Goal: Task Accomplishment & Management: Use online tool/utility

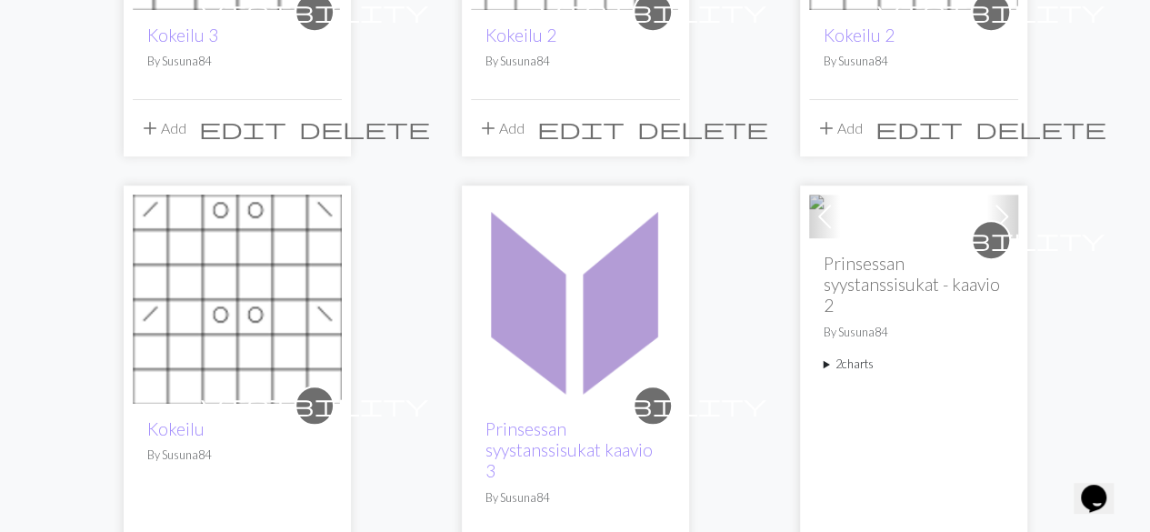
scroll to position [454, 0]
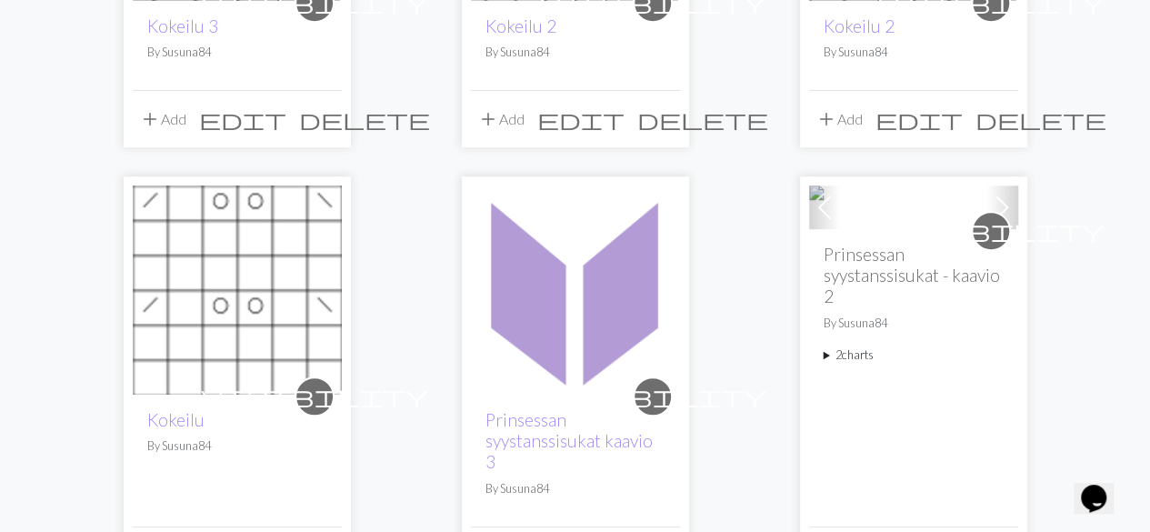
click at [888, 229] on img at bounding box center [913, 207] width 209 height 44
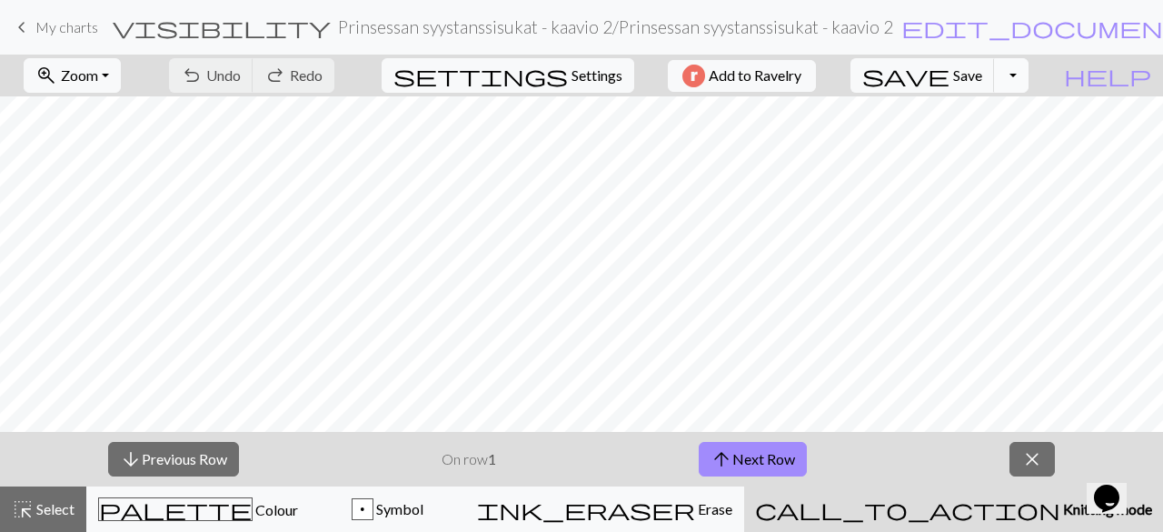
click at [1029, 77] on button "Toggle Dropdown" at bounding box center [1011, 75] width 35 height 35
click at [1020, 114] on button "file_copy Save a copy" at bounding box center [878, 114] width 300 height 29
click at [722, 32] on h2 "Prinsessan syystanssisukat - kaavio 2 / Copy of Prinsessan syystanssisukat - ka…" at bounding box center [647, 26] width 618 height 21
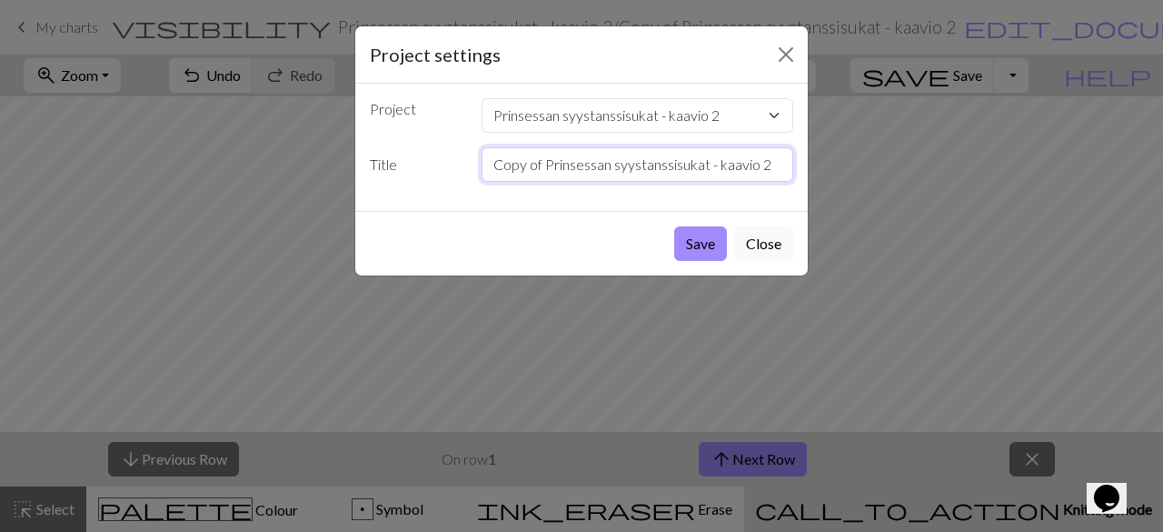
click at [629, 166] on input "Copy of Prinsessan syystanssisukat - kaavio 2" at bounding box center [638, 164] width 313 height 35
type input "Prinsessan syystanssisukat - kaaviot 2 ja 3"
drag, startPoint x: 698, startPoint y: 237, endPoint x: 736, endPoint y: 225, distance: 40.0
click at [698, 237] on button "Save" at bounding box center [700, 243] width 53 height 35
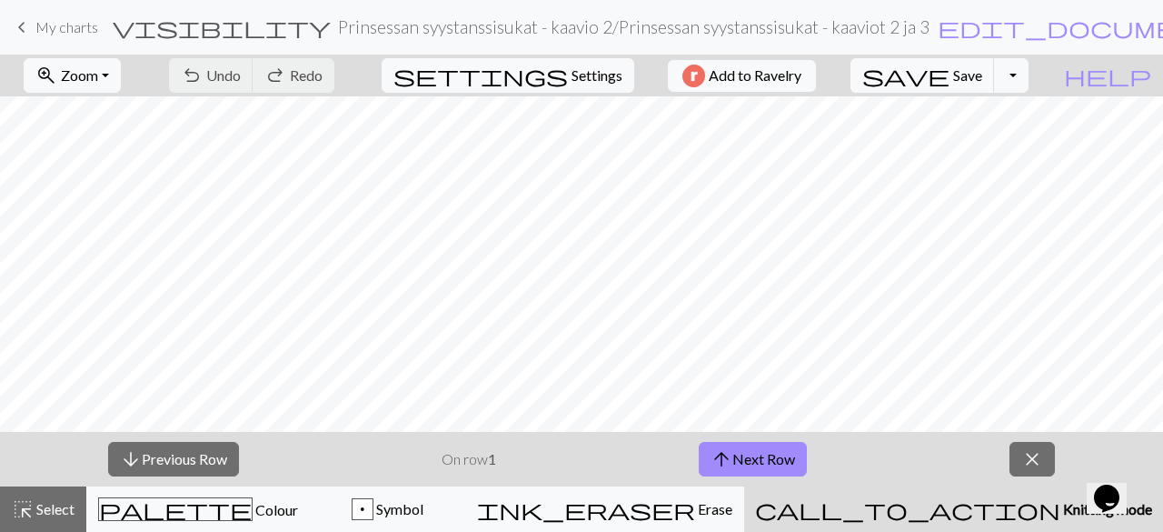
click at [678, 28] on h2 "Prinsessan syystanssisukat - kaavio 2 / Prinsessan syystanssisukat - kaaviot 2 …" at bounding box center [634, 26] width 592 height 21
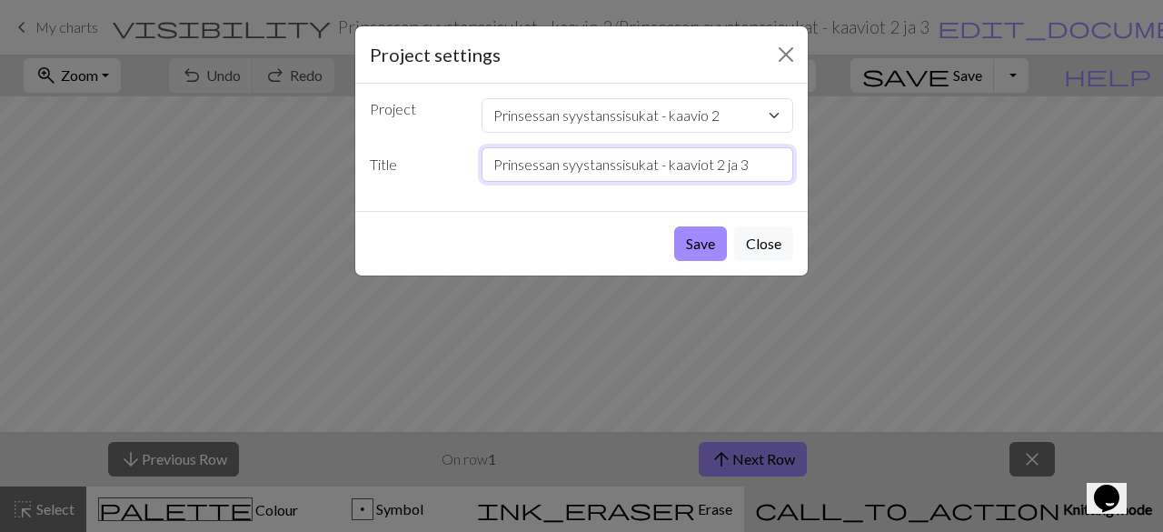
click at [745, 165] on input "Prinsessan syystanssisukat - kaaviot 2 ja 3" at bounding box center [638, 164] width 313 height 35
type input "Prinsessan syystanssisukat - kaaviot 2 ja 3 koko 37-39"
drag, startPoint x: 687, startPoint y: 234, endPoint x: 987, endPoint y: 219, distance: 300.2
click at [688, 234] on button "Save" at bounding box center [700, 243] width 53 height 35
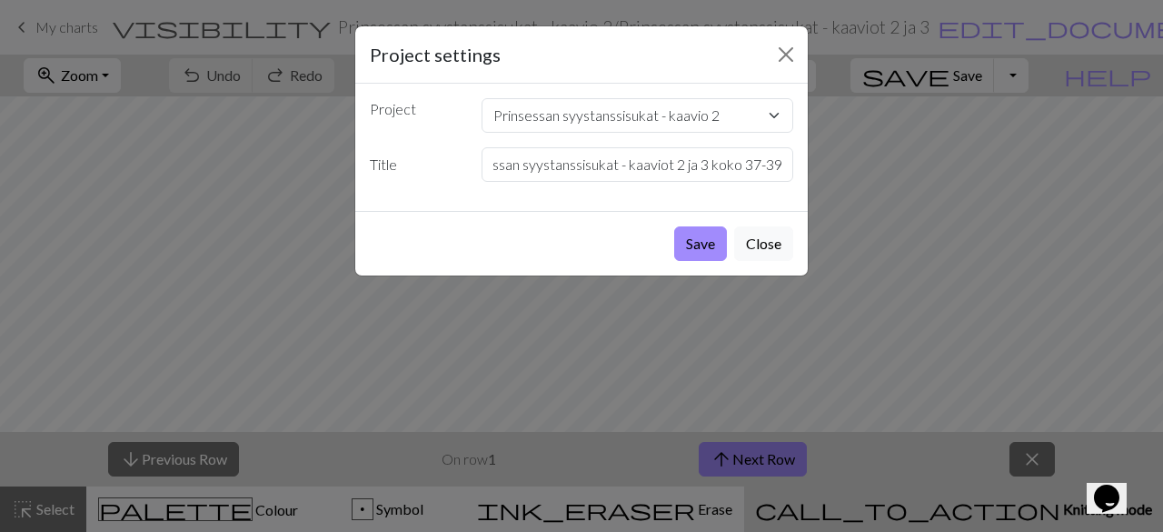
scroll to position [0, 0]
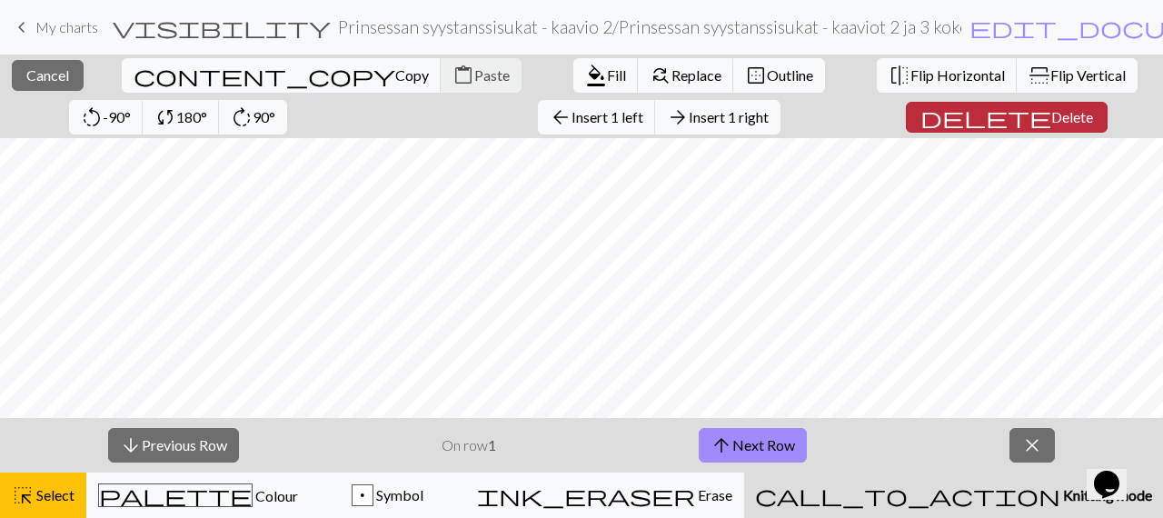
click at [1051, 117] on span "Delete" at bounding box center [1072, 116] width 42 height 17
click at [921, 115] on span "delete" at bounding box center [986, 117] width 131 height 25
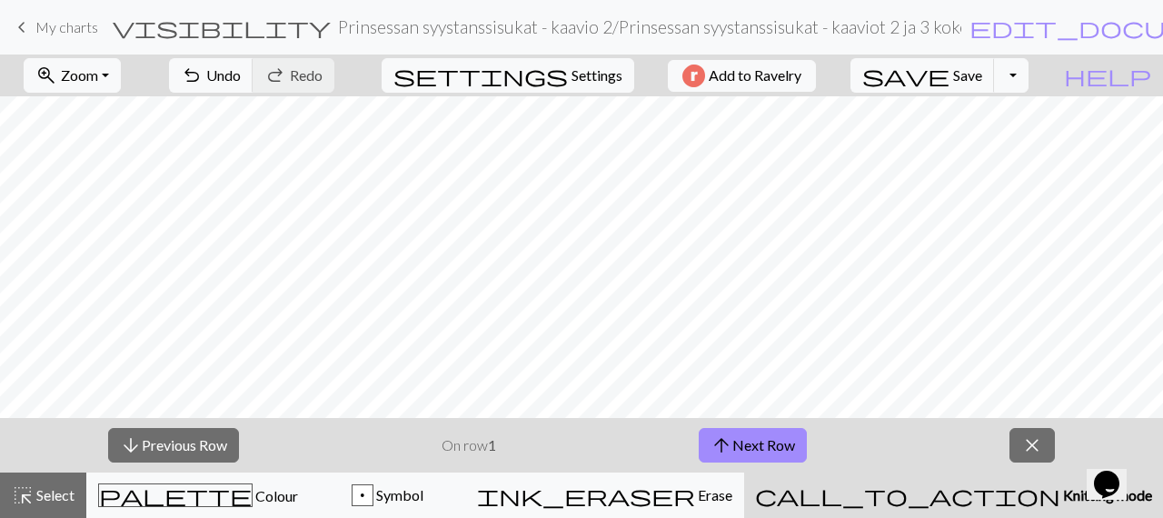
drag, startPoint x: 70, startPoint y: 493, endPoint x: 173, endPoint y: 404, distance: 135.9
click at [69, 492] on span "Select" at bounding box center [54, 494] width 41 height 17
click at [44, 497] on span "Select" at bounding box center [54, 494] width 41 height 17
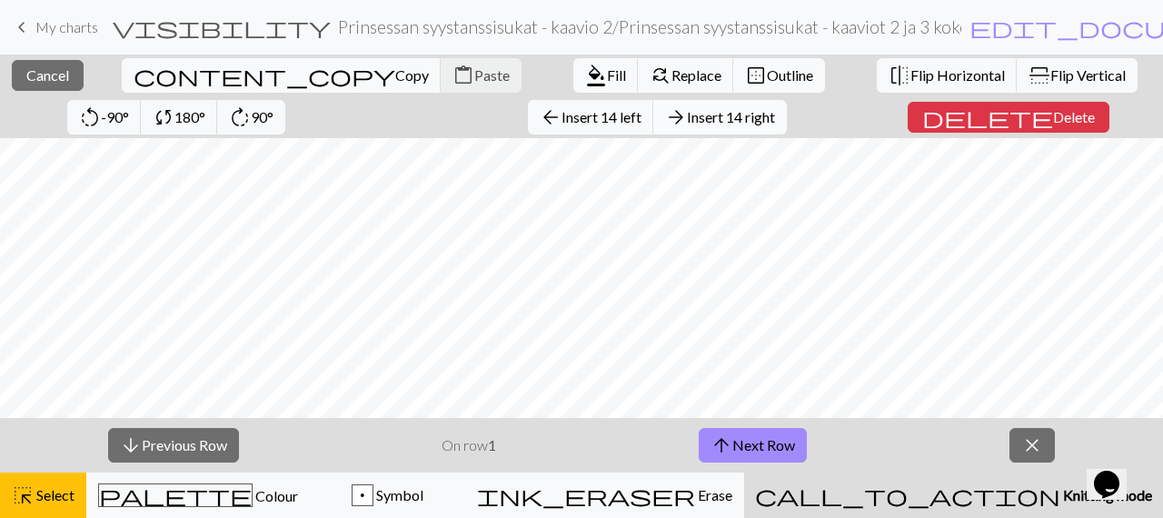
click at [687, 109] on span "Insert 14 right" at bounding box center [731, 116] width 88 height 17
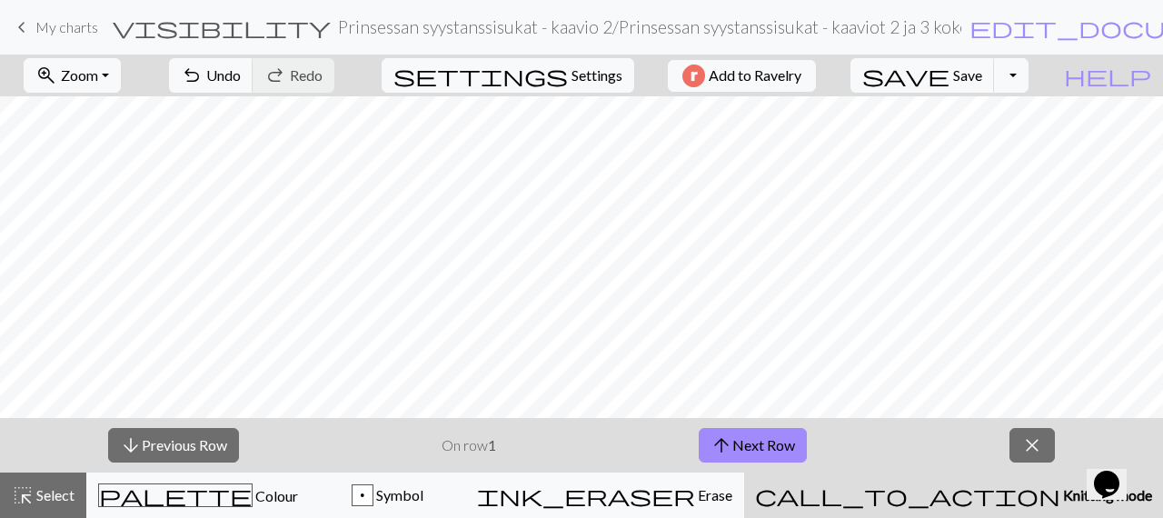
drag, startPoint x: 63, startPoint y: 498, endPoint x: 88, endPoint y: 426, distance: 76.2
click at [63, 495] on span "Select" at bounding box center [54, 494] width 41 height 17
click at [63, 497] on span "Select" at bounding box center [54, 494] width 41 height 17
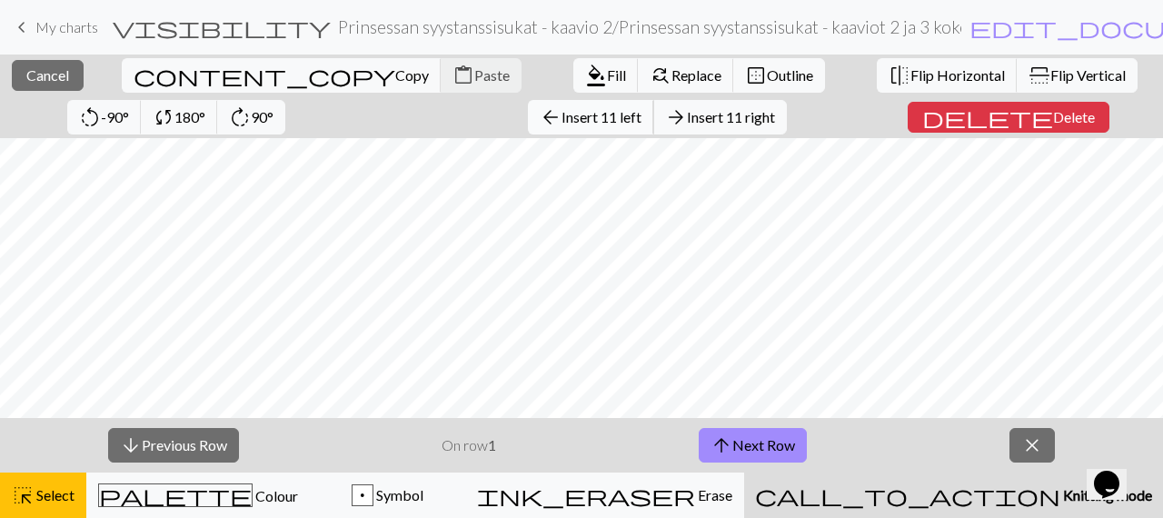
click at [562, 110] on span "Insert 11 left" at bounding box center [602, 116] width 80 height 17
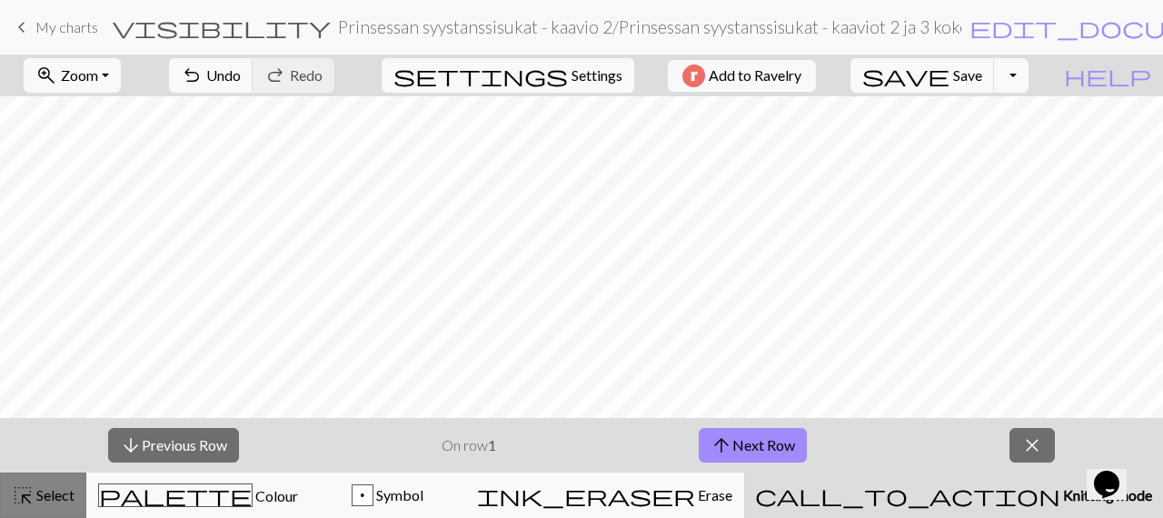
click at [64, 504] on div "highlight_alt Select Select" at bounding box center [43, 495] width 63 height 22
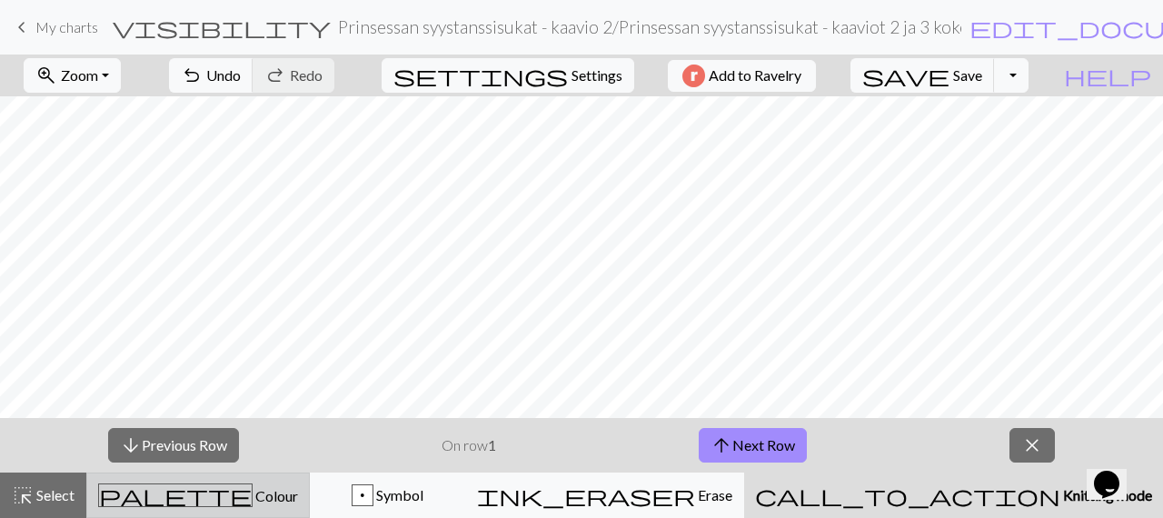
click at [253, 488] on span "Colour" at bounding box center [275, 495] width 45 height 17
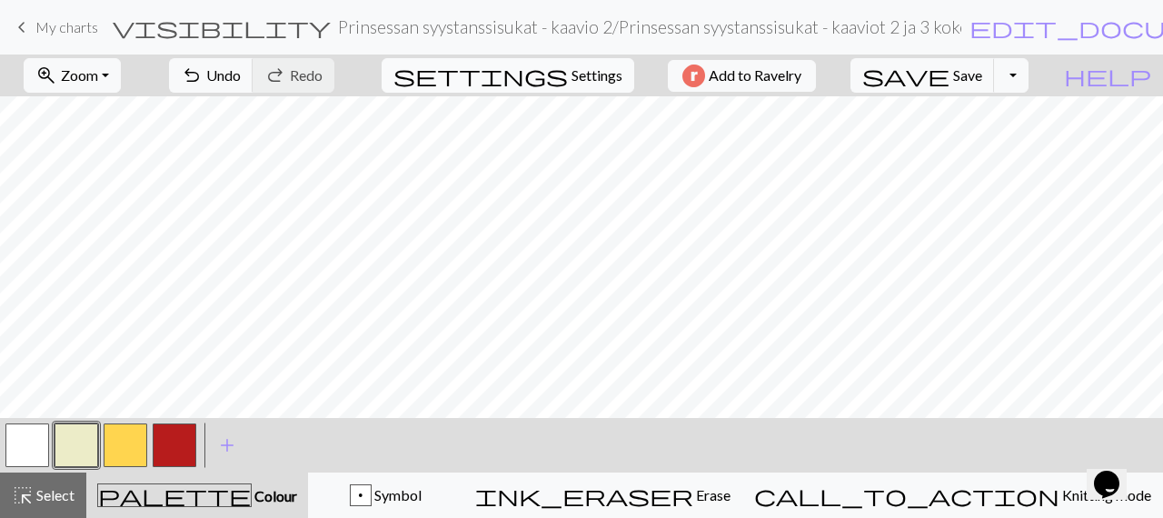
click at [592, 74] on span "Settings" at bounding box center [597, 76] width 51 height 22
select select "aran"
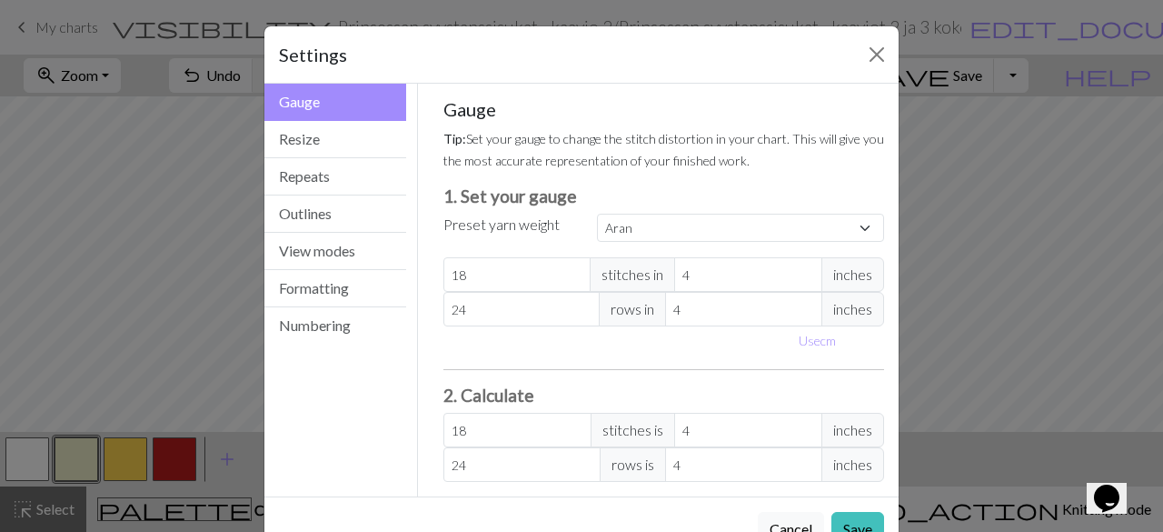
scroll to position [50, 0]
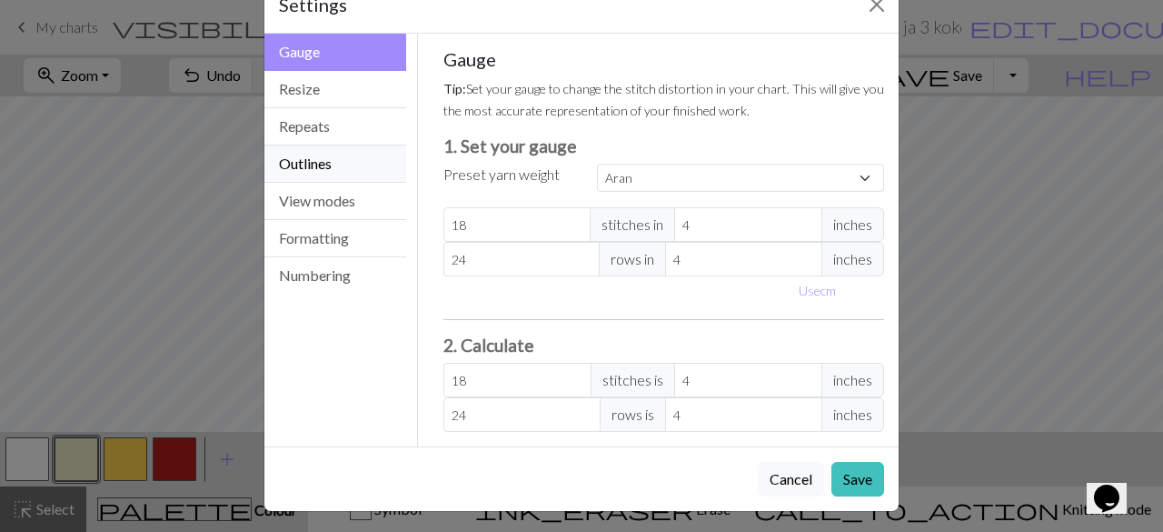
click at [325, 163] on button "Outlines" at bounding box center [335, 163] width 142 height 37
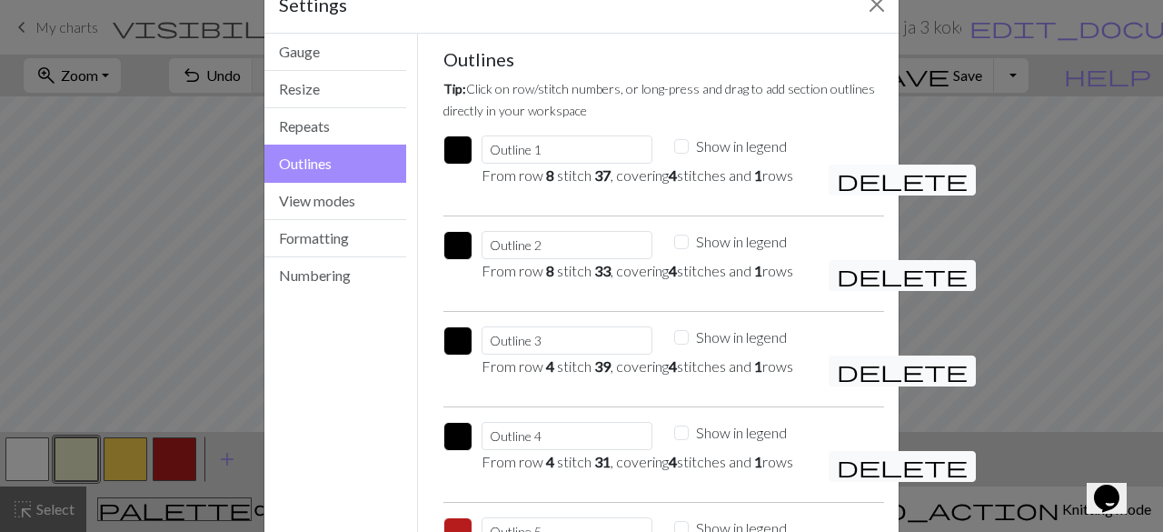
click at [837, 174] on span "delete" at bounding box center [902, 179] width 131 height 25
click at [839, 171] on span "delete" at bounding box center [902, 179] width 131 height 25
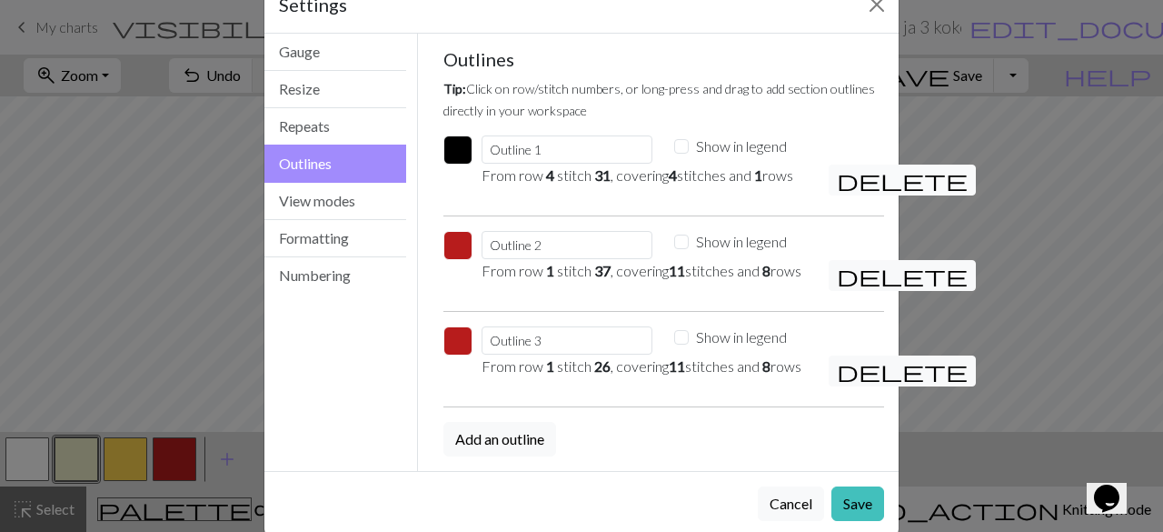
click at [839, 171] on span "delete" at bounding box center [902, 179] width 131 height 25
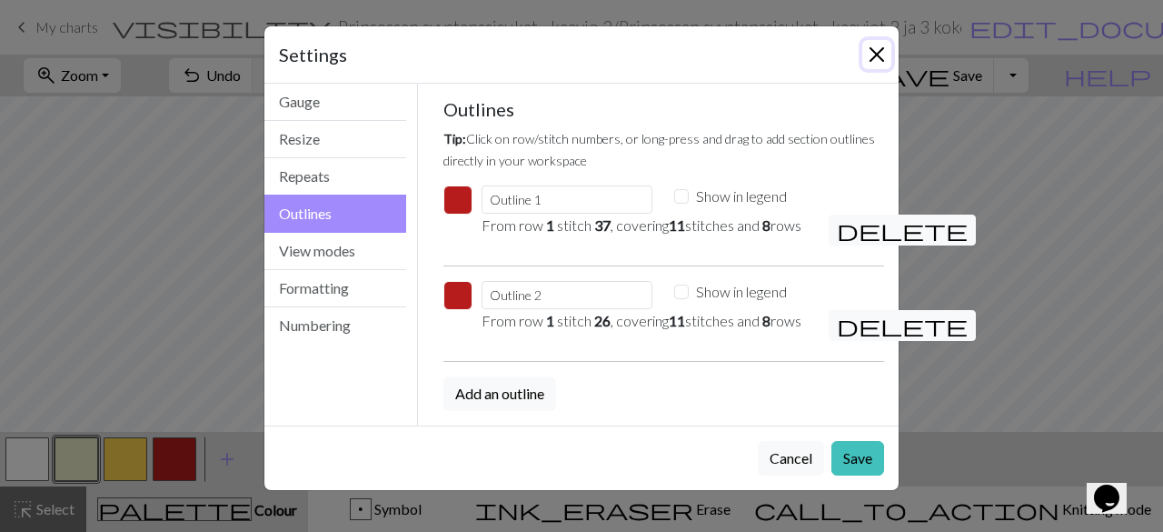
click at [874, 40] on button "Close" at bounding box center [876, 54] width 29 height 29
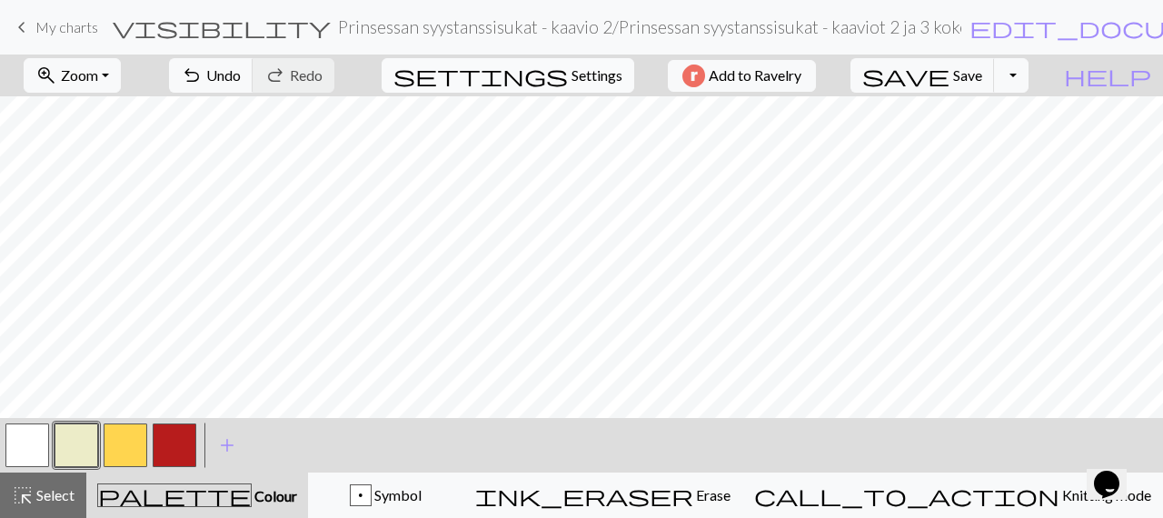
click at [574, 78] on span "Settings" at bounding box center [597, 76] width 51 height 22
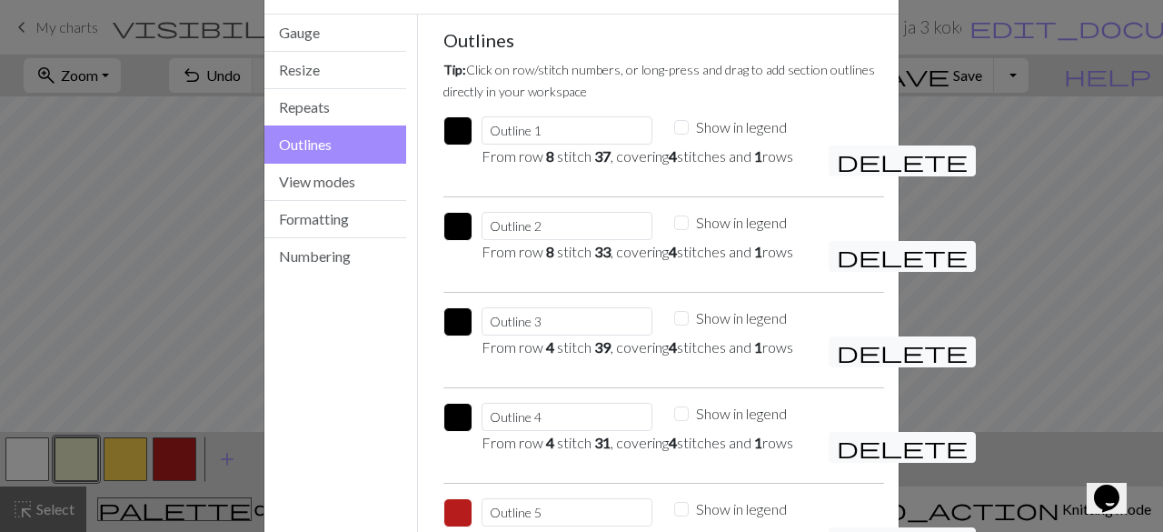
scroll to position [91, 0]
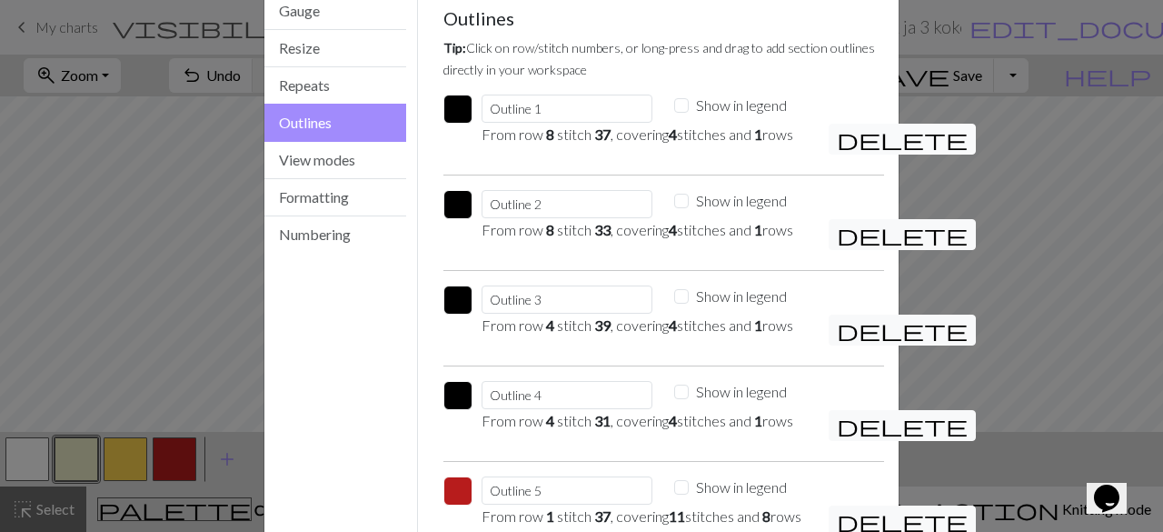
click at [840, 138] on span "delete" at bounding box center [902, 138] width 131 height 25
click at [841, 136] on span "delete" at bounding box center [902, 138] width 131 height 25
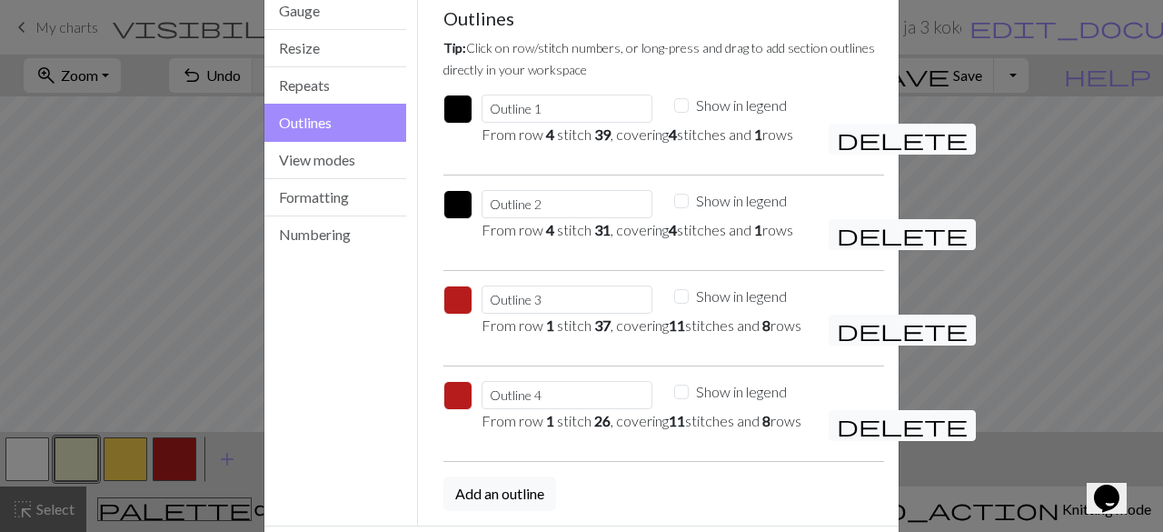
click at [841, 136] on span "delete" at bounding box center [902, 138] width 131 height 25
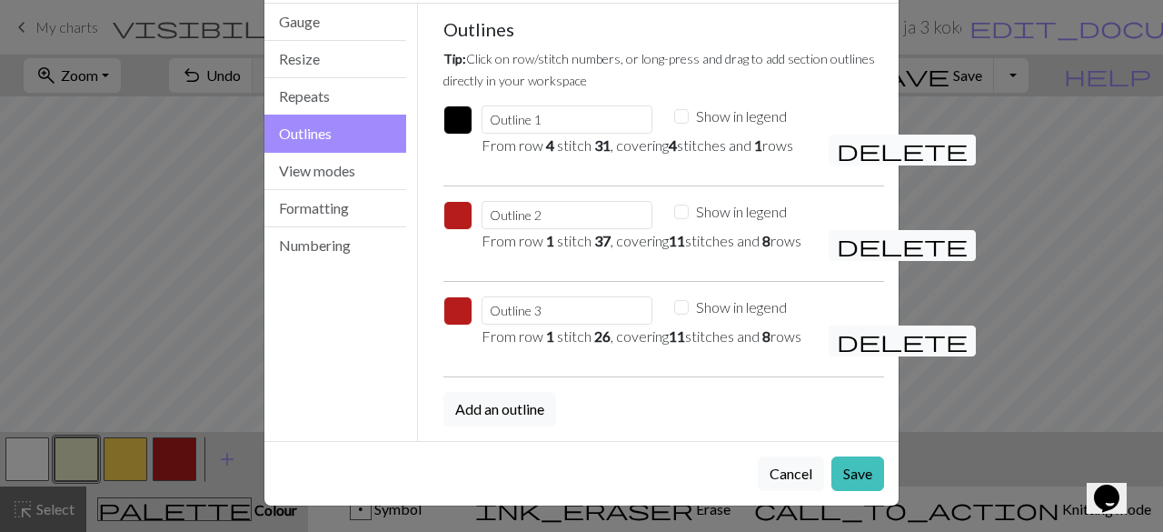
click at [841, 137] on span "delete" at bounding box center [902, 149] width 131 height 25
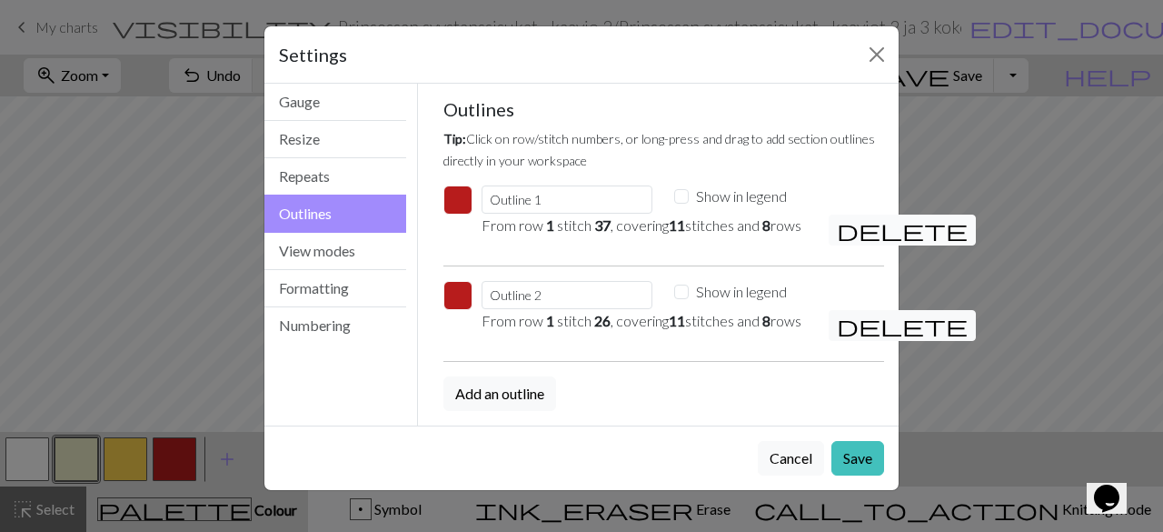
scroll to position [25, 0]
click at [861, 475] on button "Save" at bounding box center [857, 458] width 53 height 35
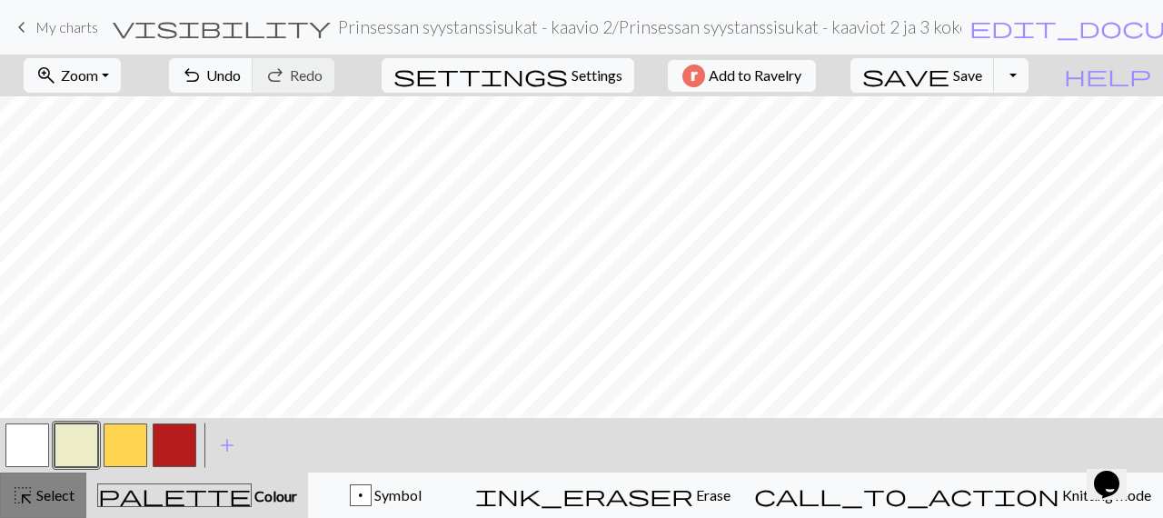
click at [69, 493] on span "Select" at bounding box center [54, 494] width 41 height 17
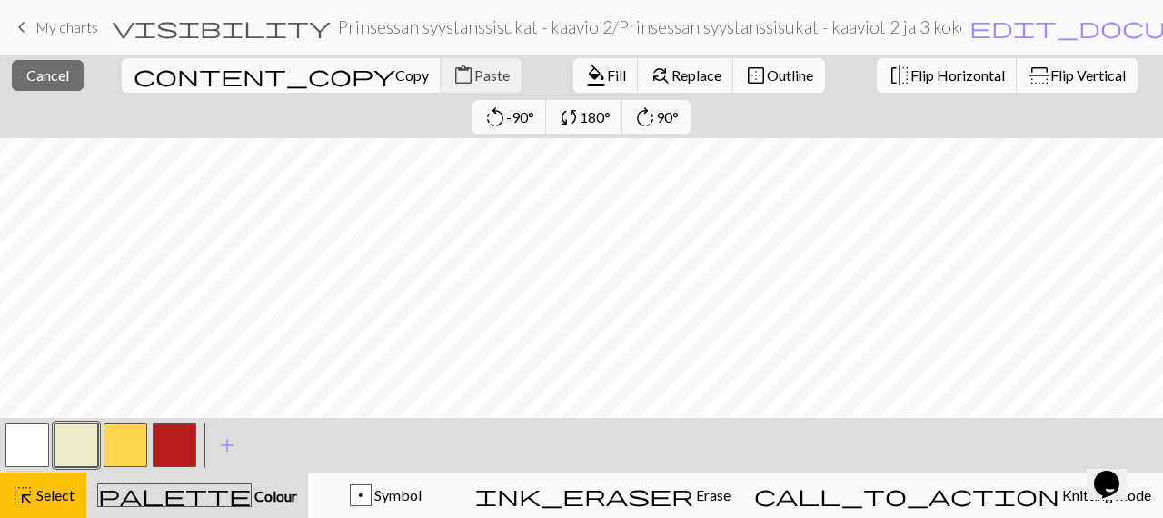
click at [767, 75] on span "Outline" at bounding box center [790, 74] width 46 height 17
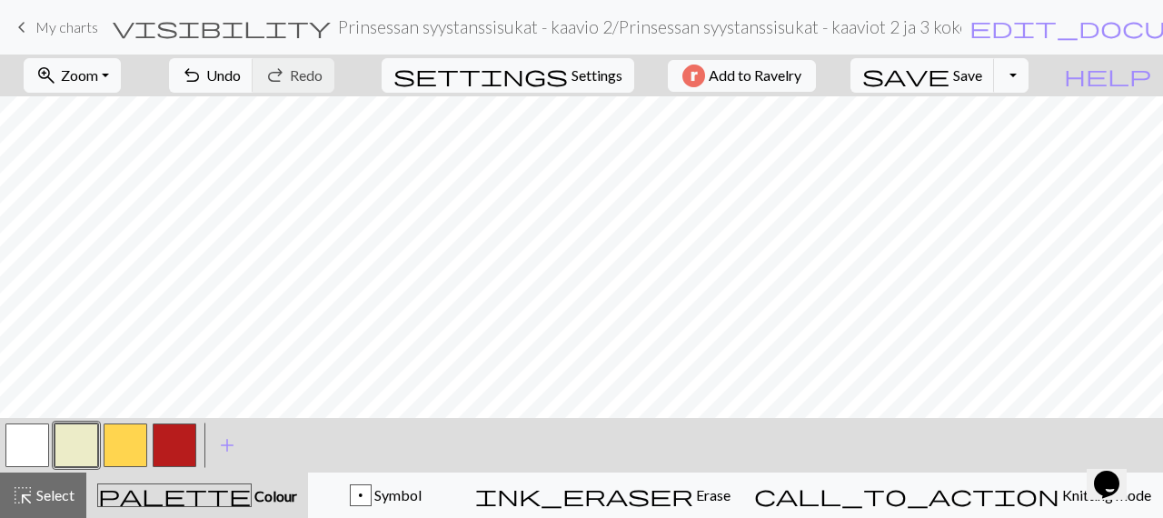
drag, startPoint x: 76, startPoint y: 499, endPoint x: 108, endPoint y: 464, distance: 46.9
click at [78, 495] on button "highlight_alt Select Select" at bounding box center [43, 495] width 86 height 45
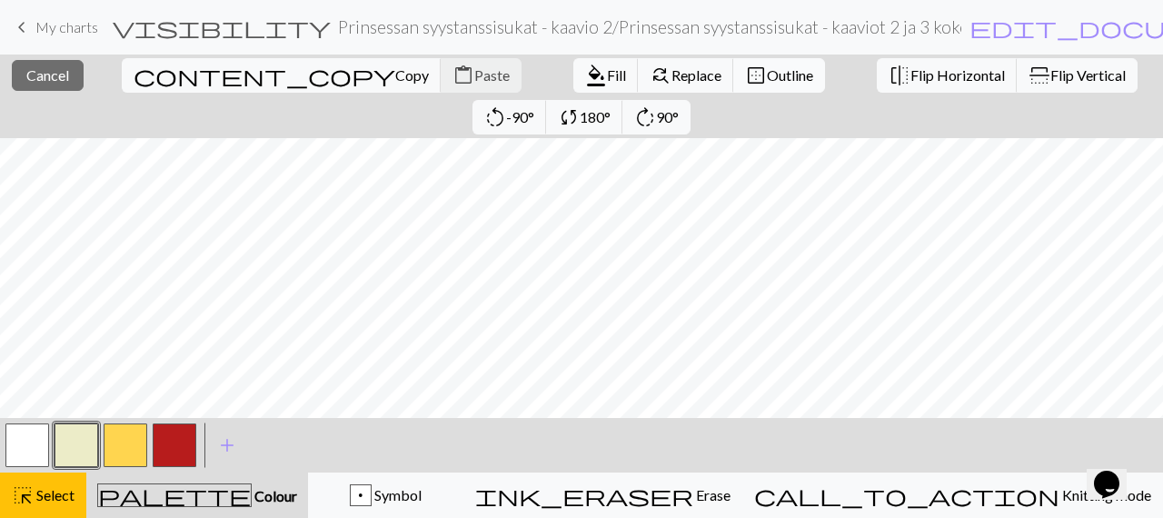
click at [767, 69] on span "Outline" at bounding box center [790, 74] width 46 height 17
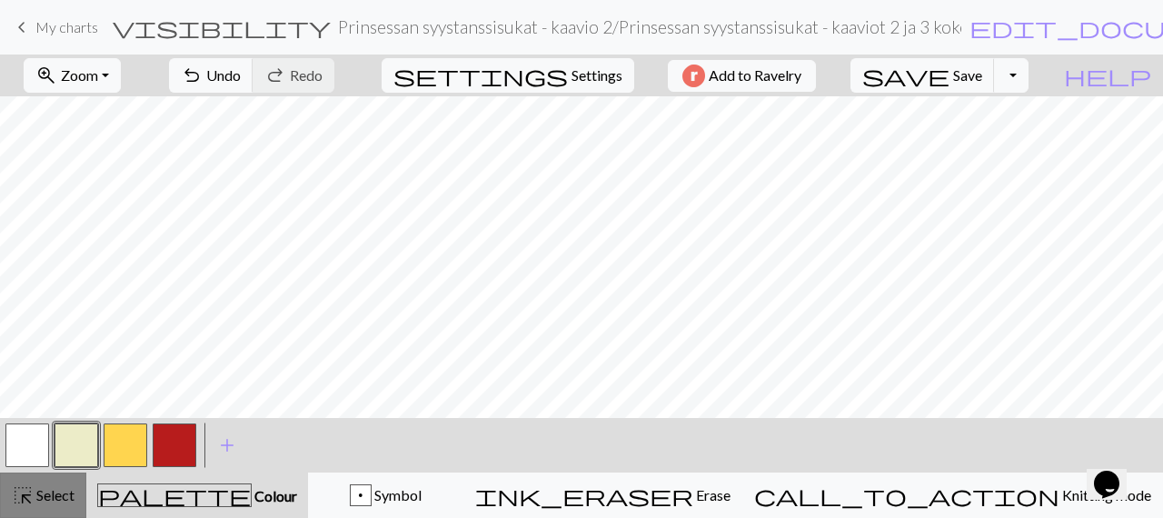
click at [64, 503] on span "Select" at bounding box center [54, 494] width 41 height 17
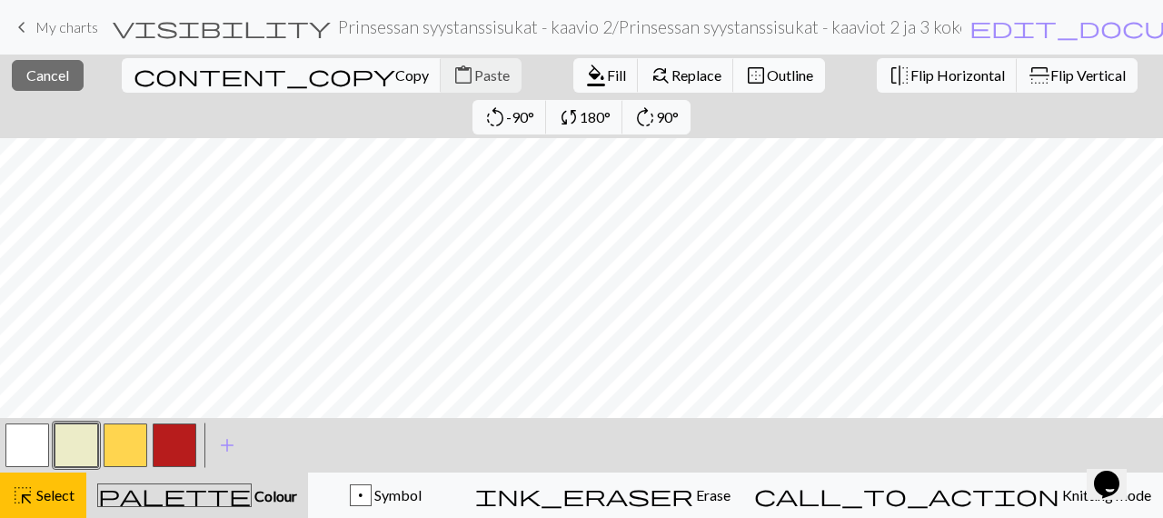
click at [767, 77] on span "Outline" at bounding box center [790, 74] width 46 height 17
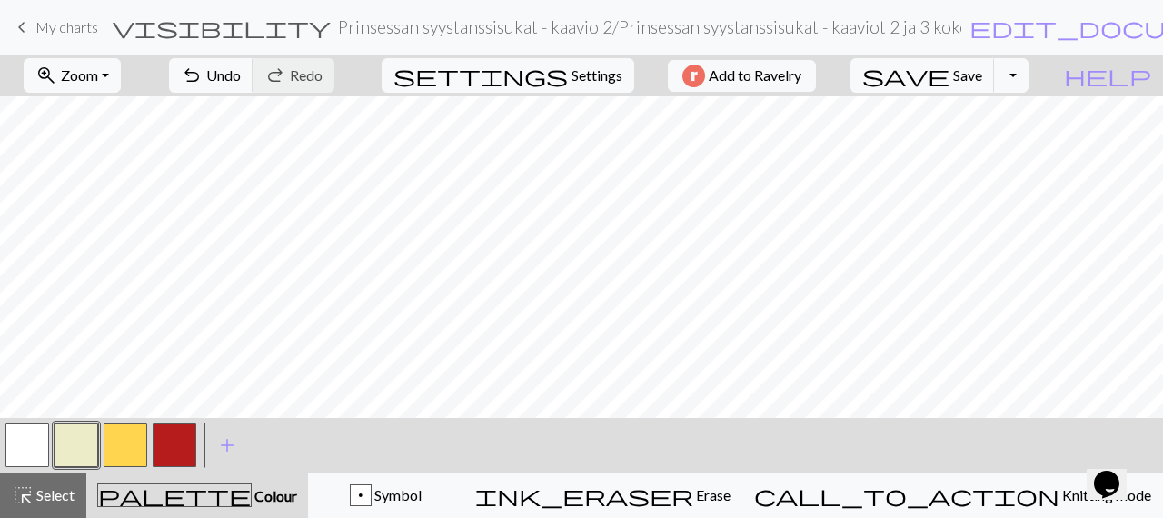
drag, startPoint x: 49, startPoint y: 502, endPoint x: 176, endPoint y: 428, distance: 147.0
click at [56, 494] on span "Select" at bounding box center [54, 494] width 41 height 17
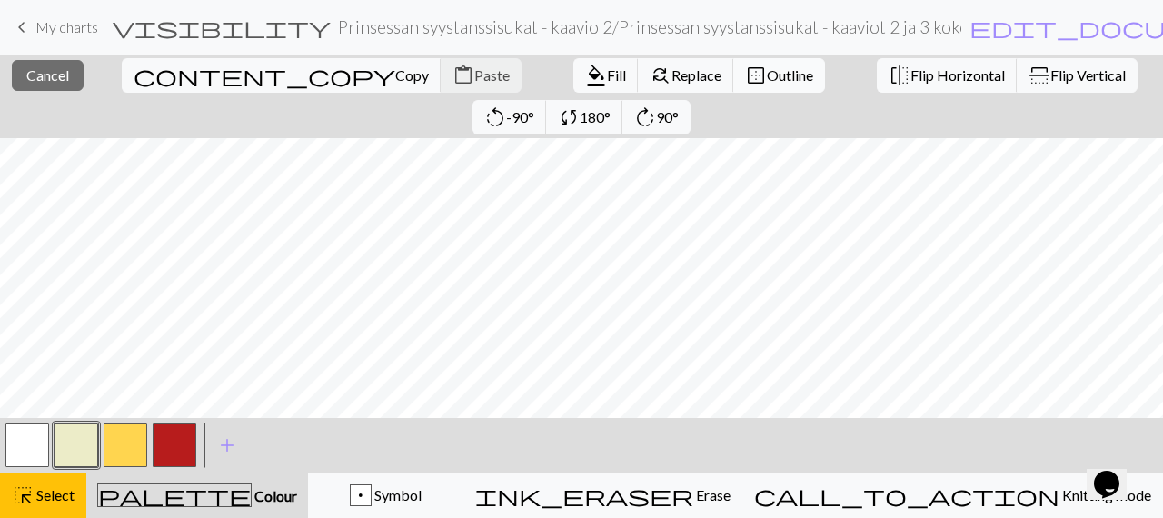
click at [767, 83] on span "Outline" at bounding box center [790, 74] width 46 height 17
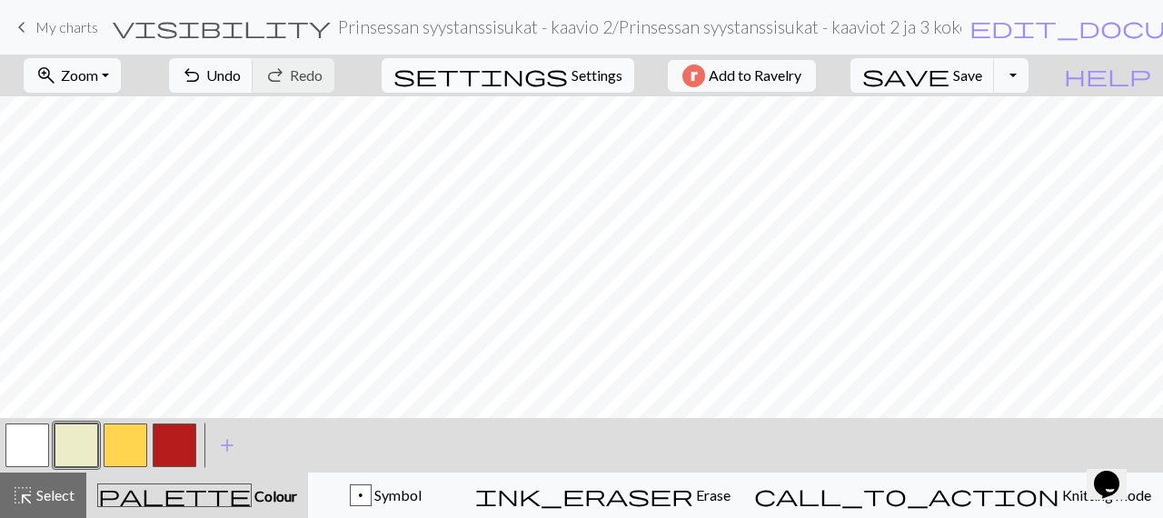
click at [587, 62] on button "settings Settings" at bounding box center [508, 75] width 253 height 35
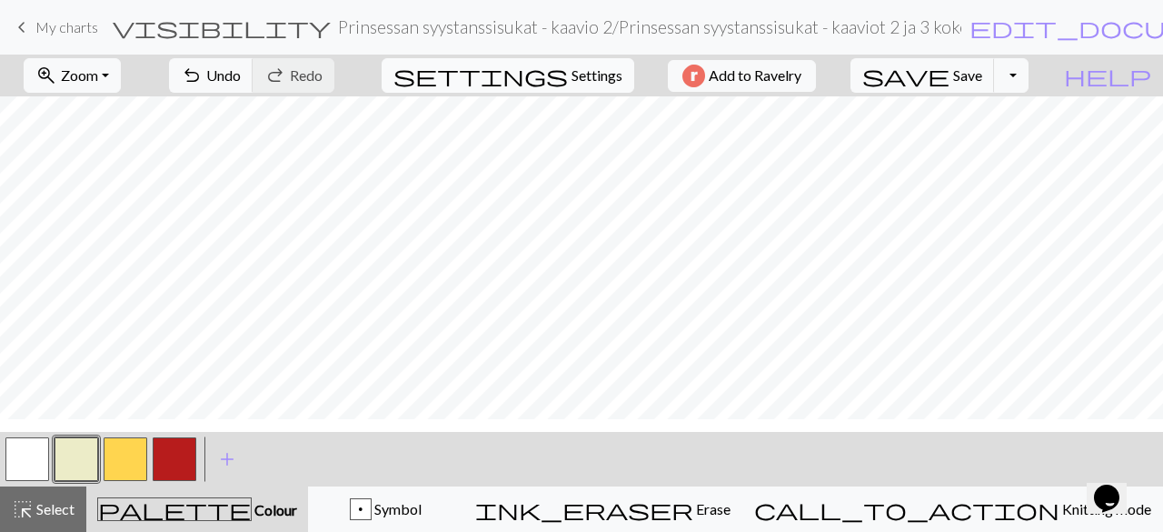
select select "aran"
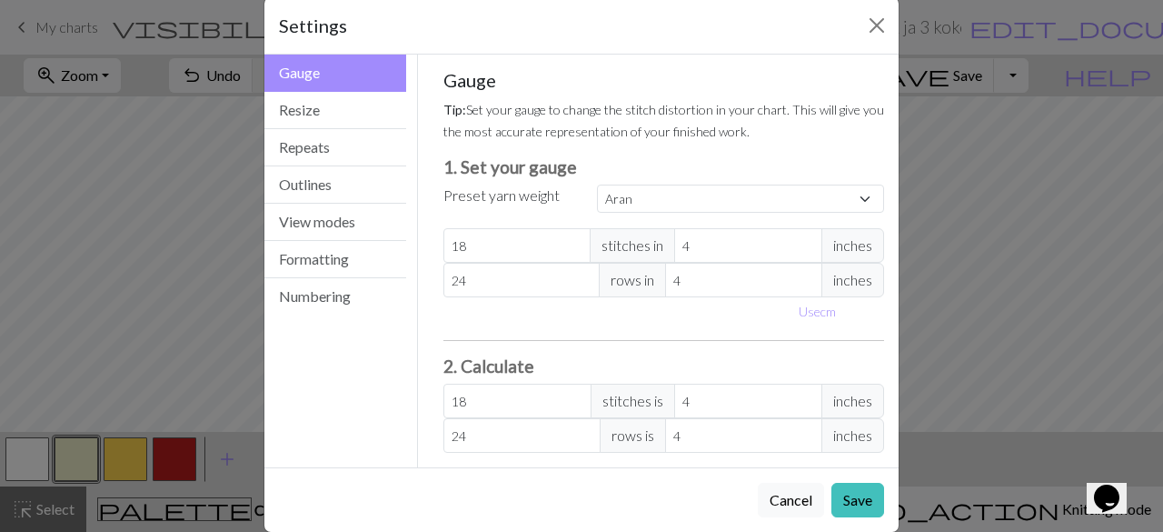
scroll to position [50, 0]
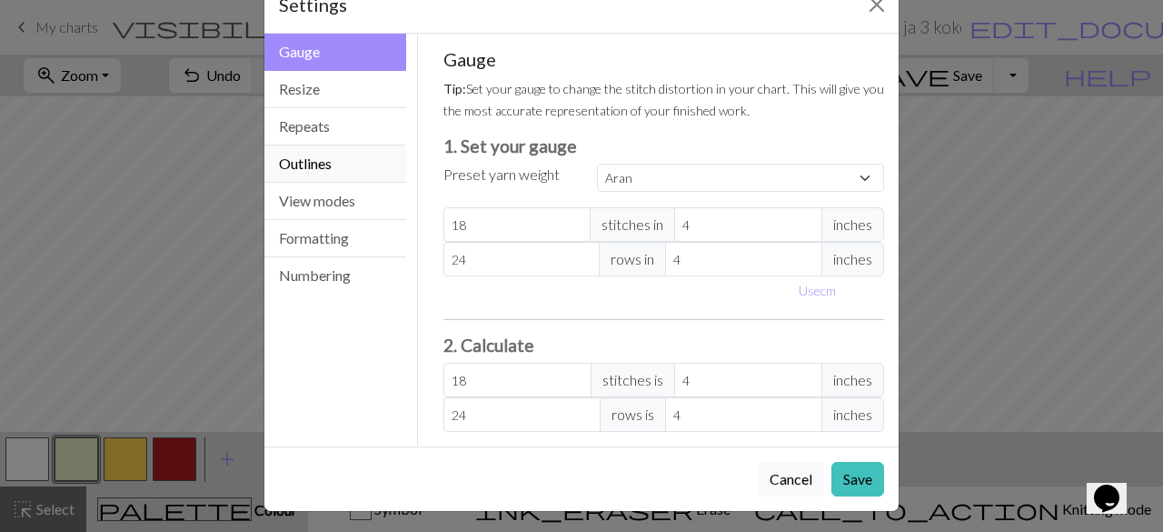
click at [324, 174] on button "Outlines" at bounding box center [335, 163] width 142 height 37
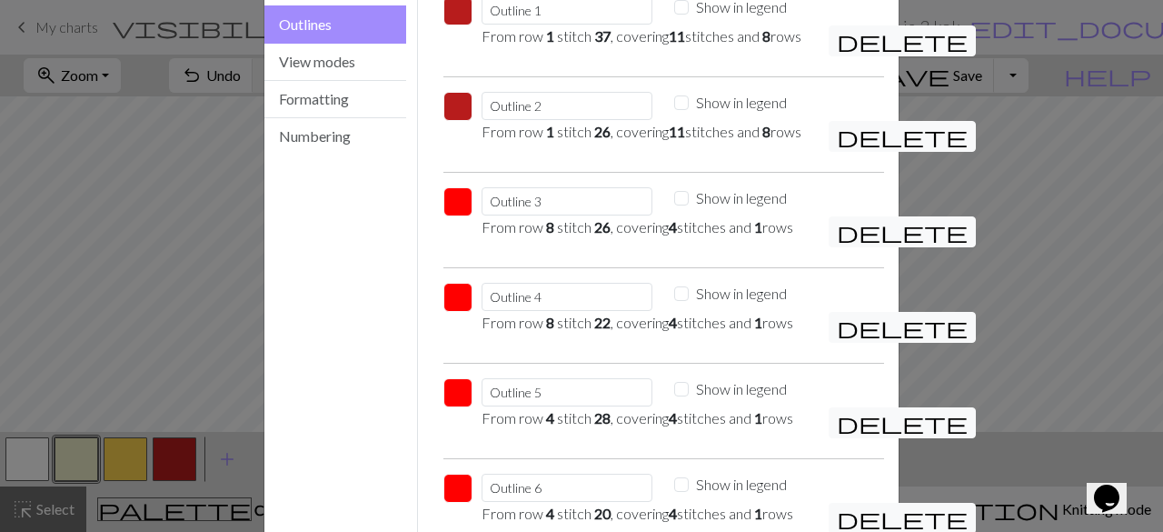
scroll to position [405, 0]
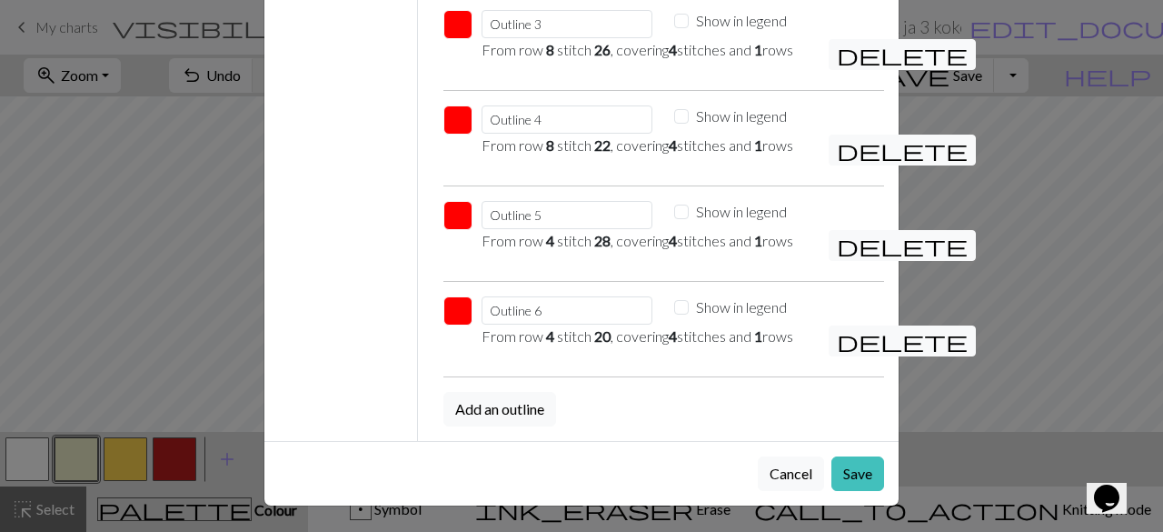
click at [446, 315] on button "button" at bounding box center [457, 310] width 29 height 29
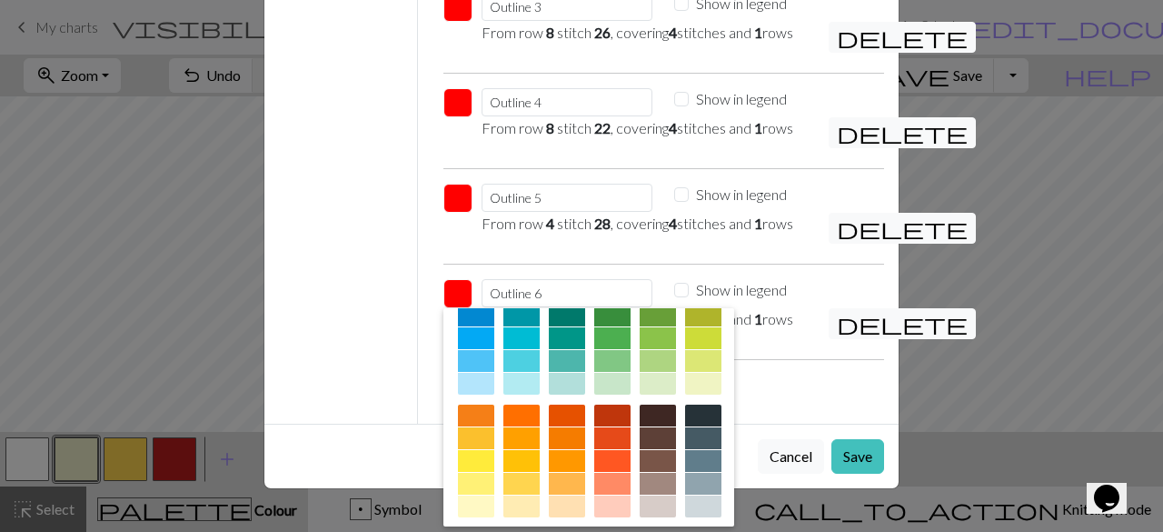
scroll to position [273, 0]
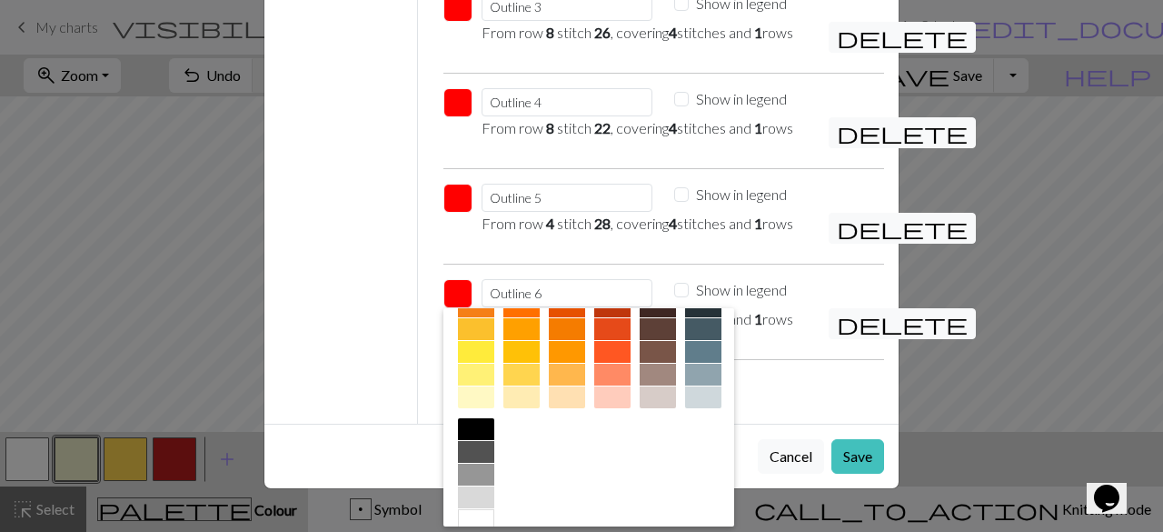
drag, startPoint x: 616, startPoint y: 446, endPoint x: 553, endPoint y: 368, distance: 100.8
click at [494, 440] on div at bounding box center [476, 429] width 36 height 22
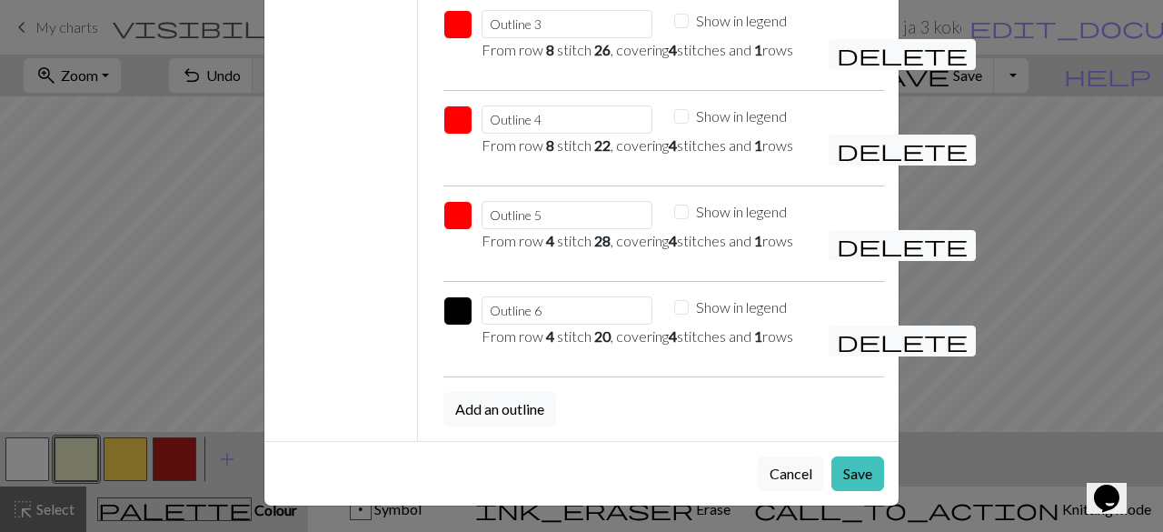
click at [453, 217] on button "button" at bounding box center [457, 215] width 29 height 29
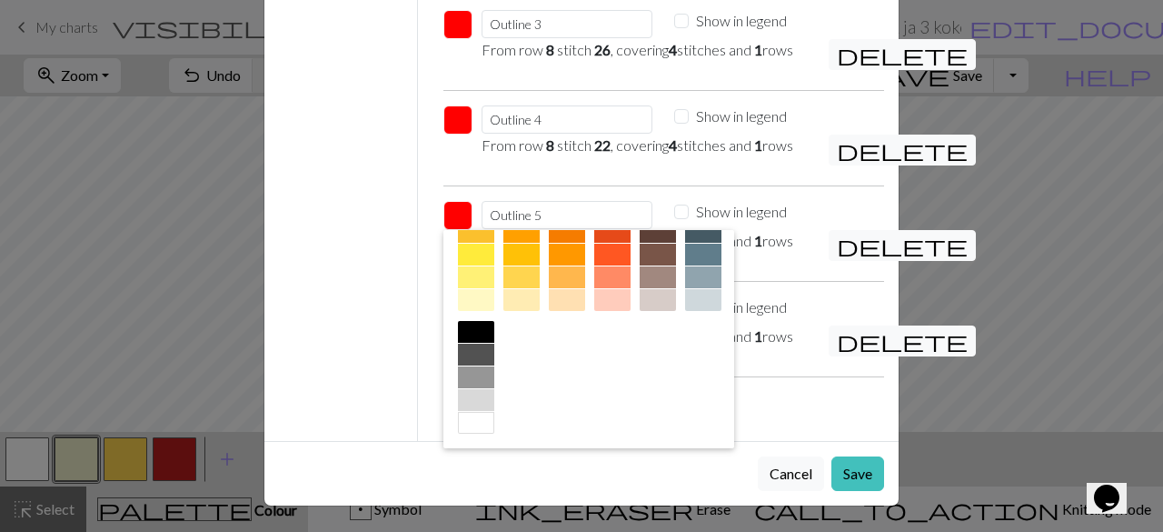
scroll to position [293, 0]
click at [494, 335] on div at bounding box center [476, 331] width 36 height 22
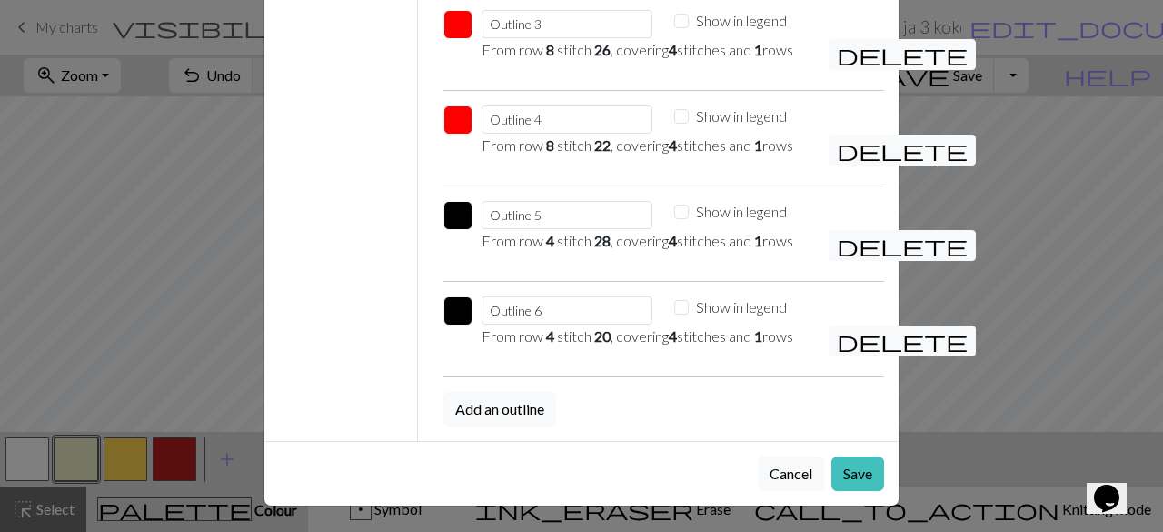
click at [454, 115] on button "button" at bounding box center [457, 119] width 29 height 29
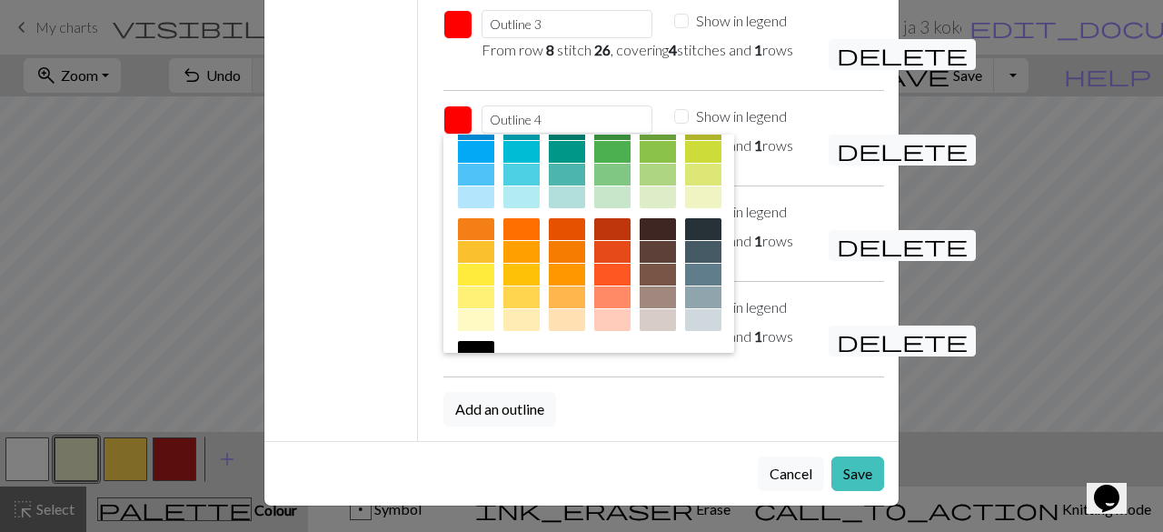
scroll to position [182, 0]
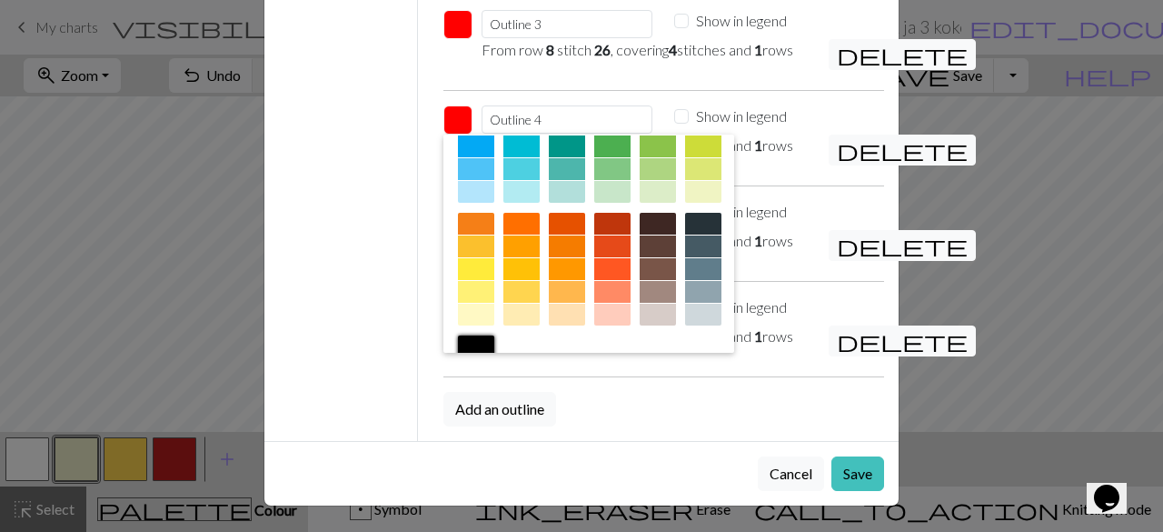
click at [494, 340] on div at bounding box center [476, 346] width 36 height 22
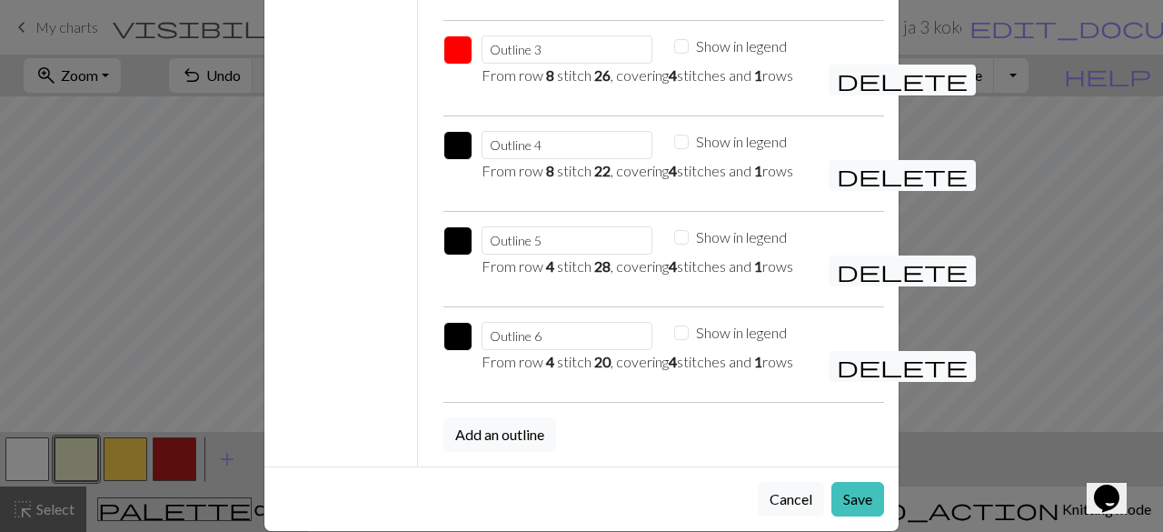
scroll to position [314, 0]
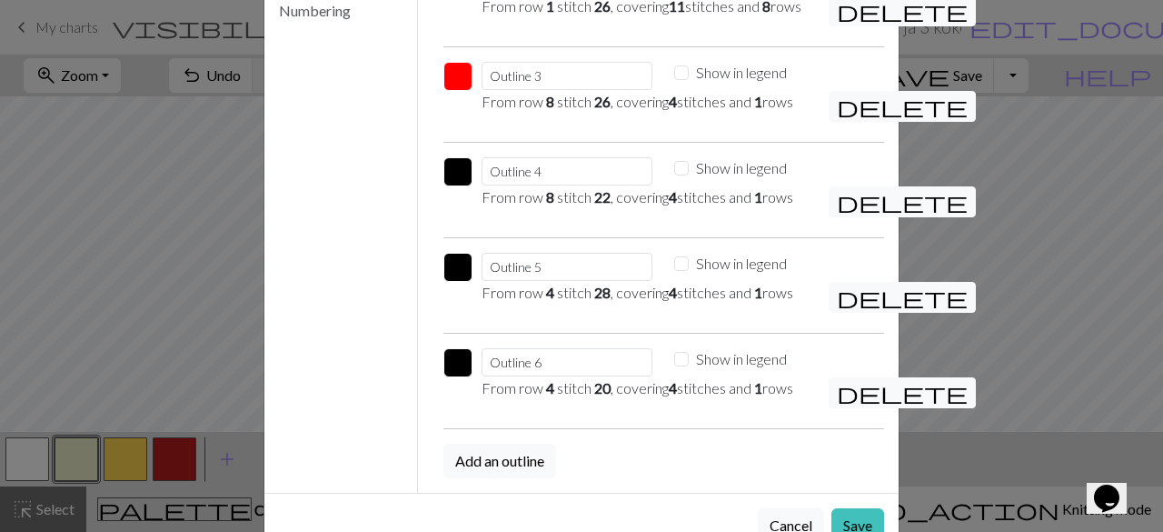
click at [461, 91] on button "button" at bounding box center [457, 76] width 29 height 29
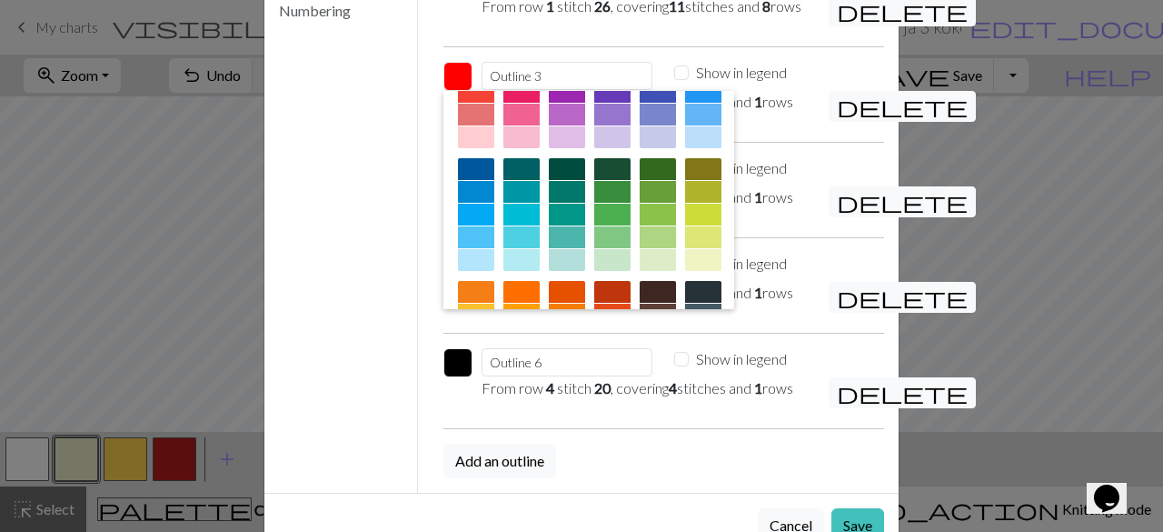
scroll to position [182, 0]
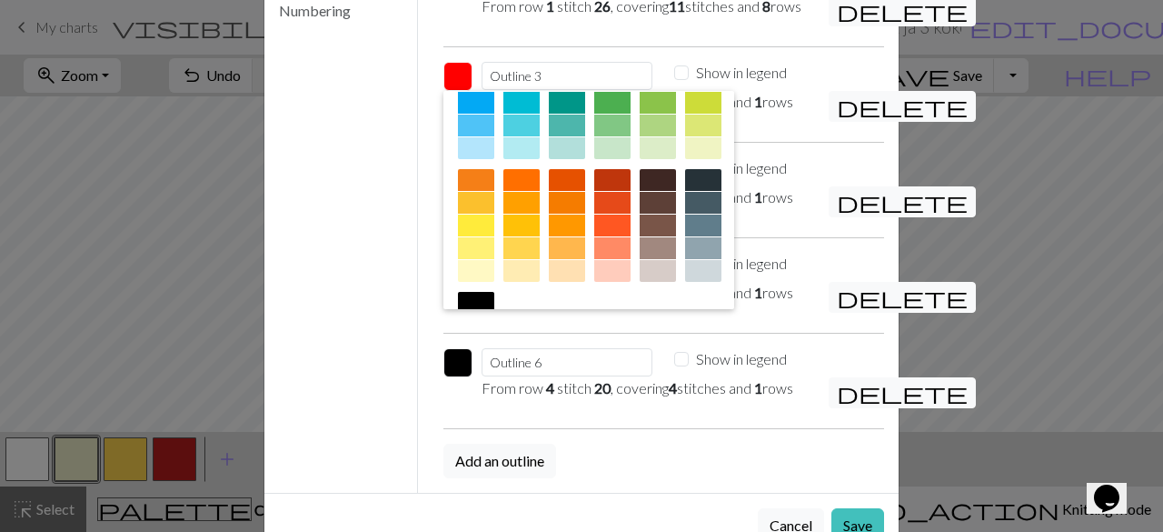
click at [494, 314] on div at bounding box center [476, 303] width 36 height 22
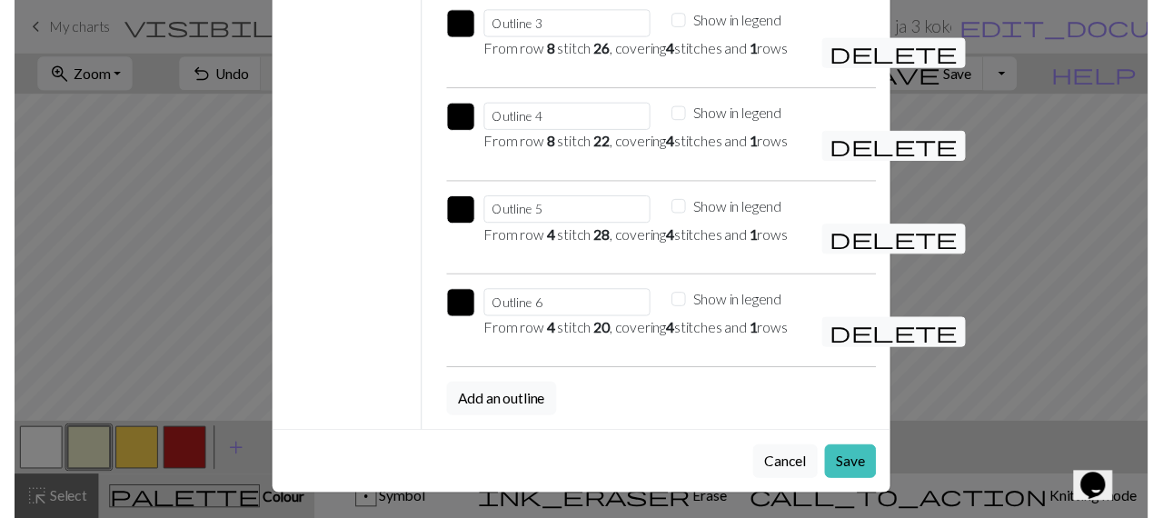
scroll to position [405, 0]
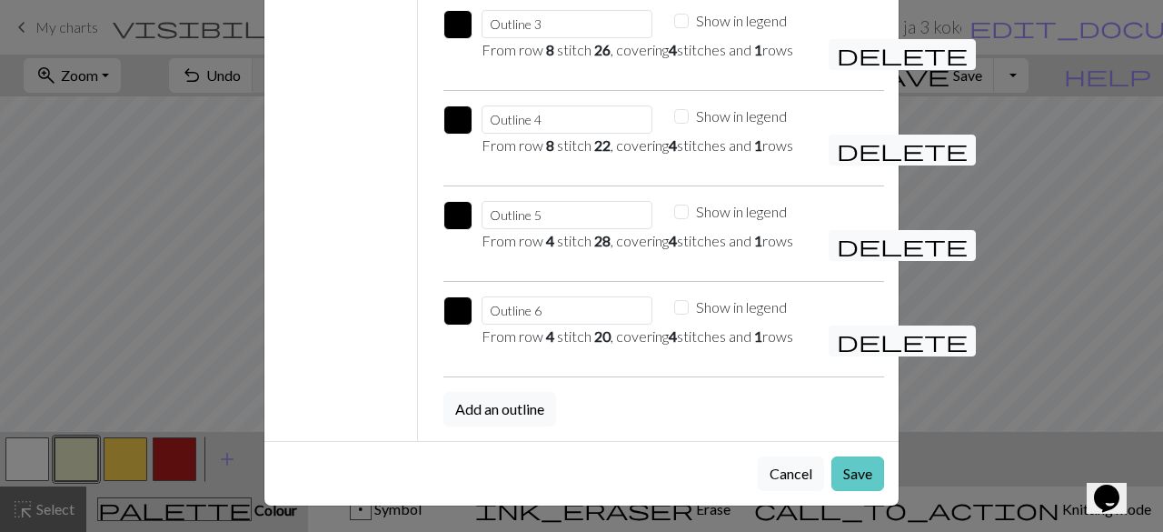
click at [838, 474] on button "Save" at bounding box center [857, 473] width 53 height 35
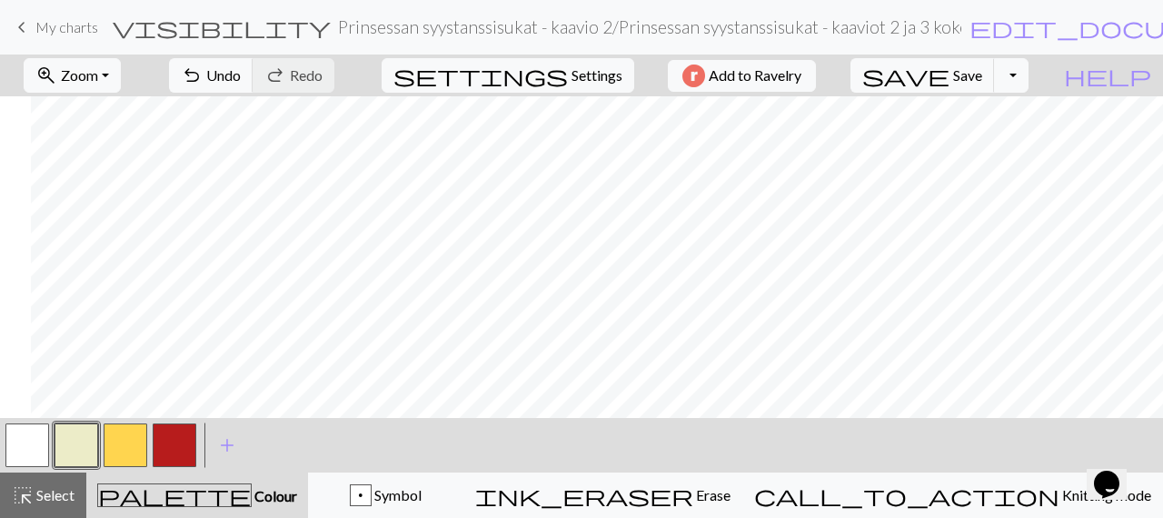
scroll to position [0, 76]
drag, startPoint x: 27, startPoint y: 503, endPoint x: 45, endPoint y: 497, distance: 18.1
click at [28, 502] on span "highlight_alt" at bounding box center [23, 495] width 22 height 25
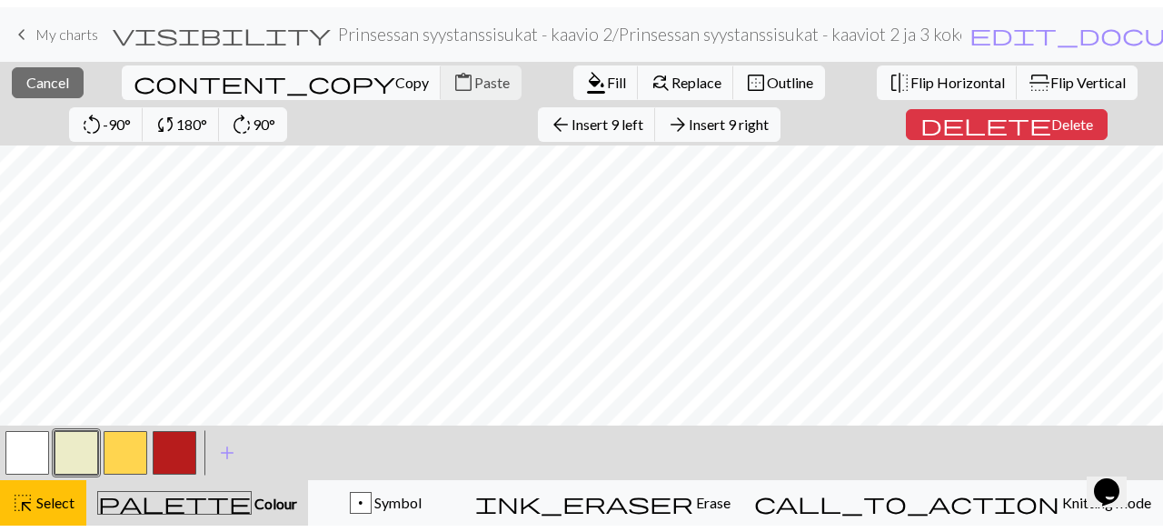
scroll to position [0, 69]
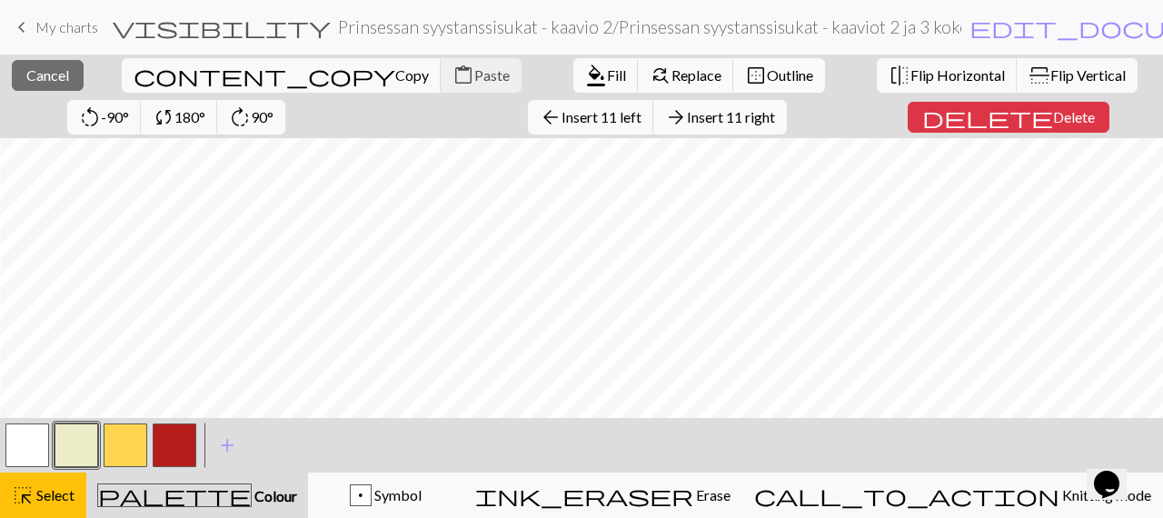
click at [767, 74] on span "Outline" at bounding box center [790, 74] width 46 height 17
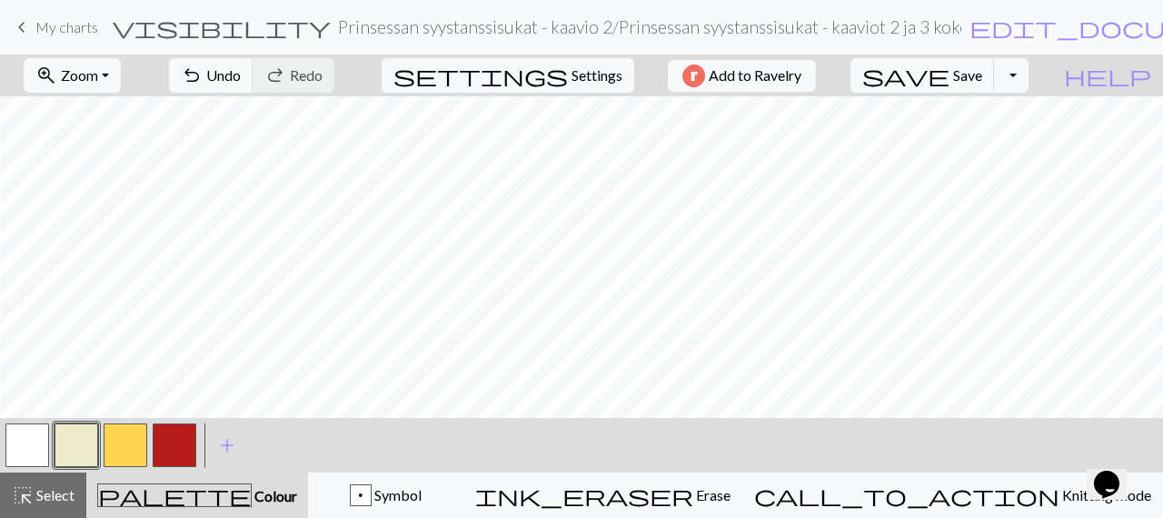
drag, startPoint x: 58, startPoint y: 498, endPoint x: 92, endPoint y: 488, distance: 35.1
click at [58, 497] on span "Select" at bounding box center [54, 494] width 41 height 17
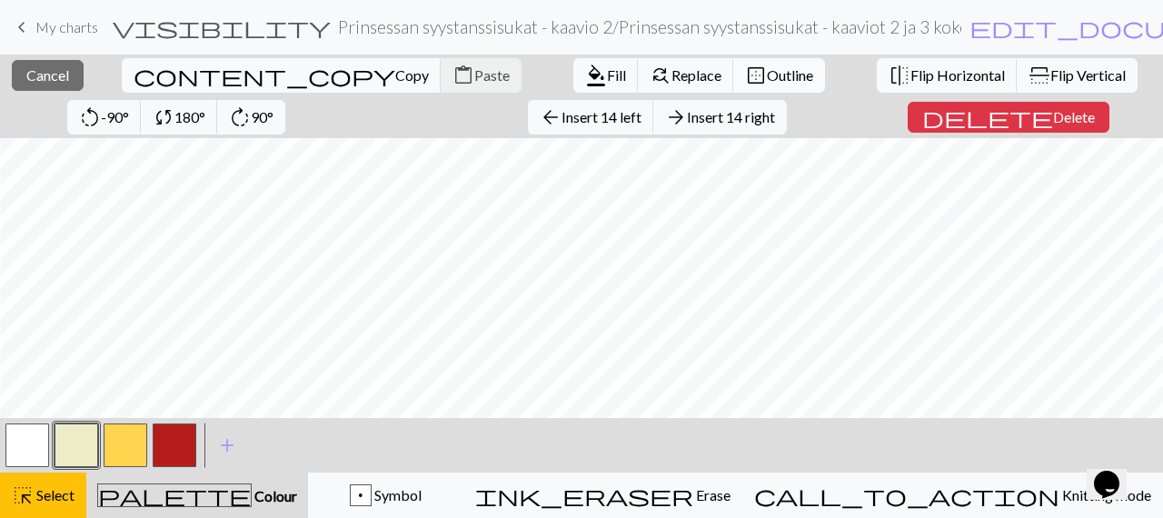
click at [767, 69] on span "Outline" at bounding box center [790, 74] width 46 height 17
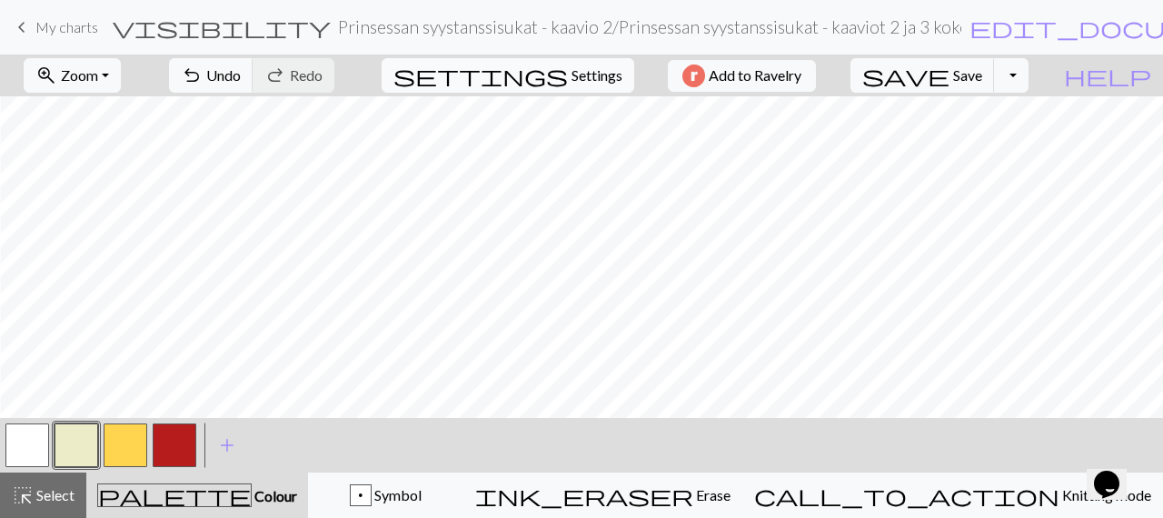
click at [592, 77] on span "Settings" at bounding box center [597, 76] width 51 height 22
select select "aran"
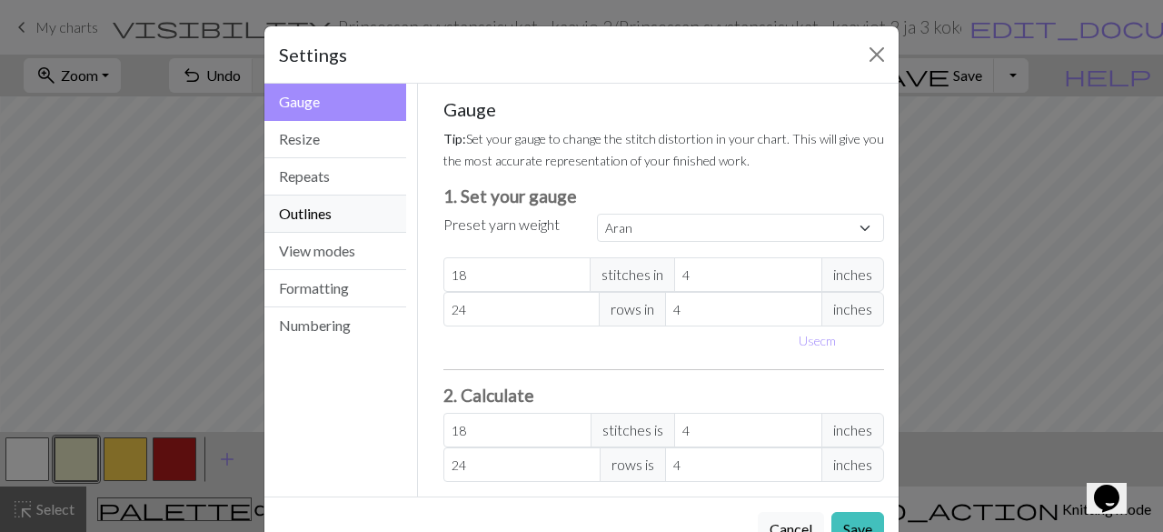
click at [327, 223] on button "Outlines" at bounding box center [335, 213] width 142 height 37
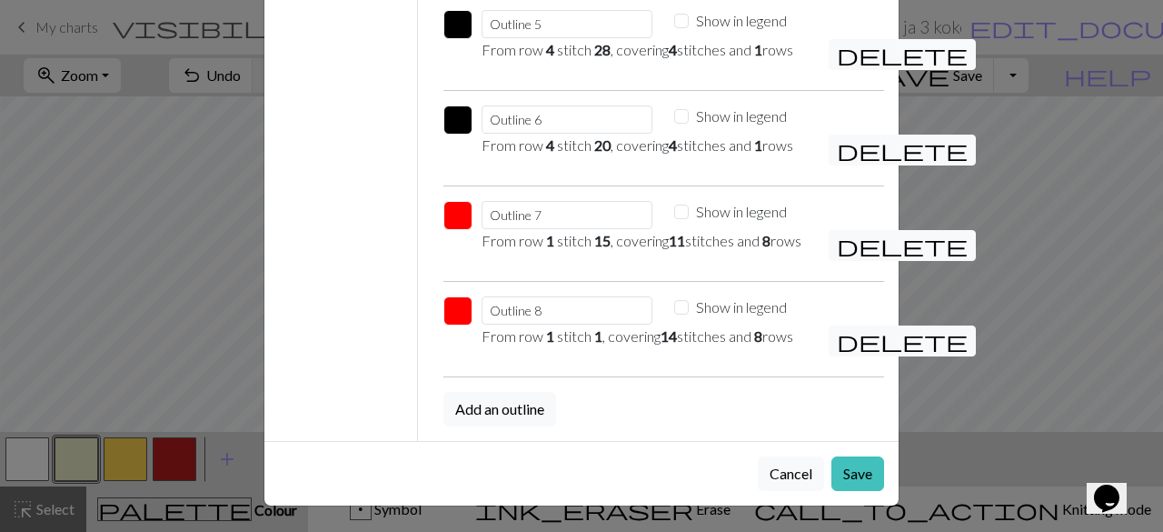
scroll to position [617, 0]
click at [443, 201] on button "button" at bounding box center [457, 215] width 29 height 29
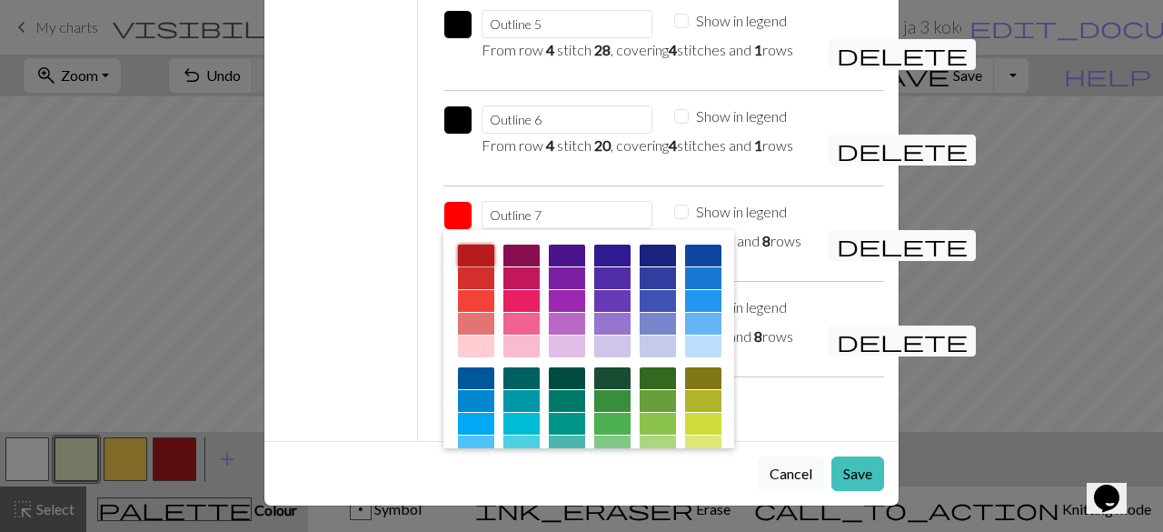
click at [470, 244] on div at bounding box center [476, 255] width 36 height 22
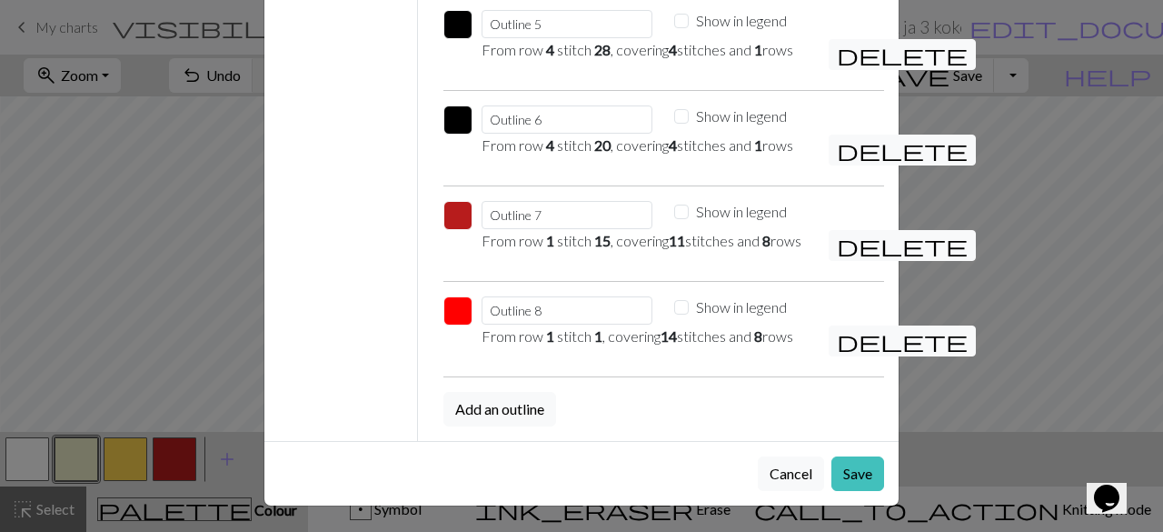
click at [445, 301] on button "button" at bounding box center [457, 310] width 29 height 29
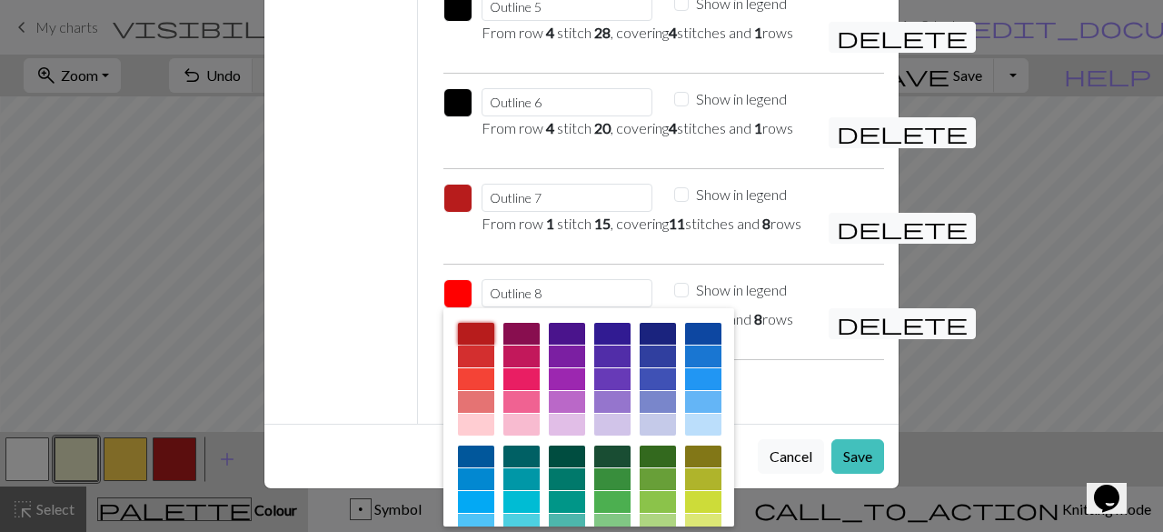
click at [459, 344] on div at bounding box center [476, 334] width 36 height 22
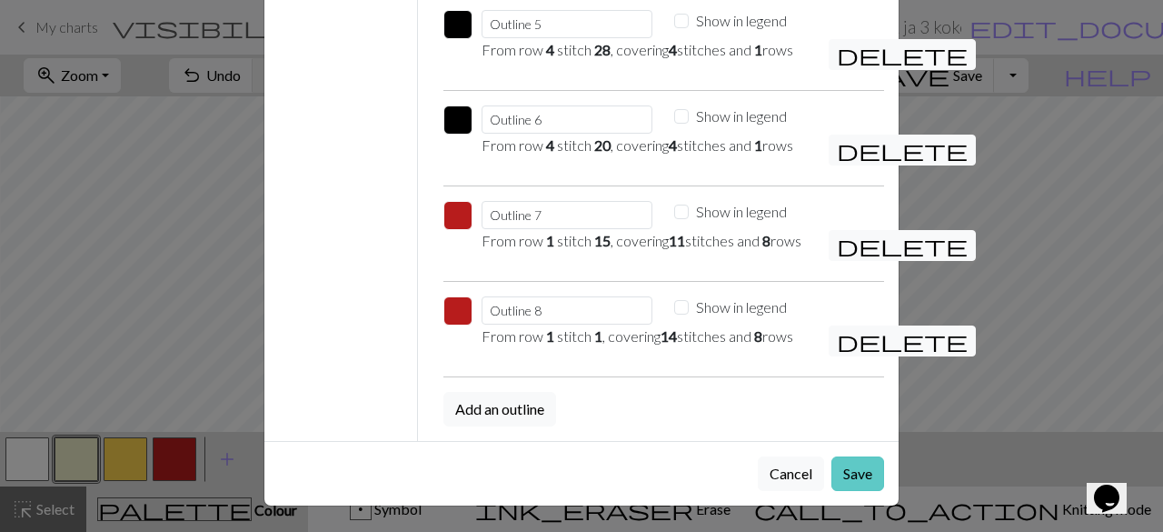
click at [866, 475] on button "Save" at bounding box center [857, 473] width 53 height 35
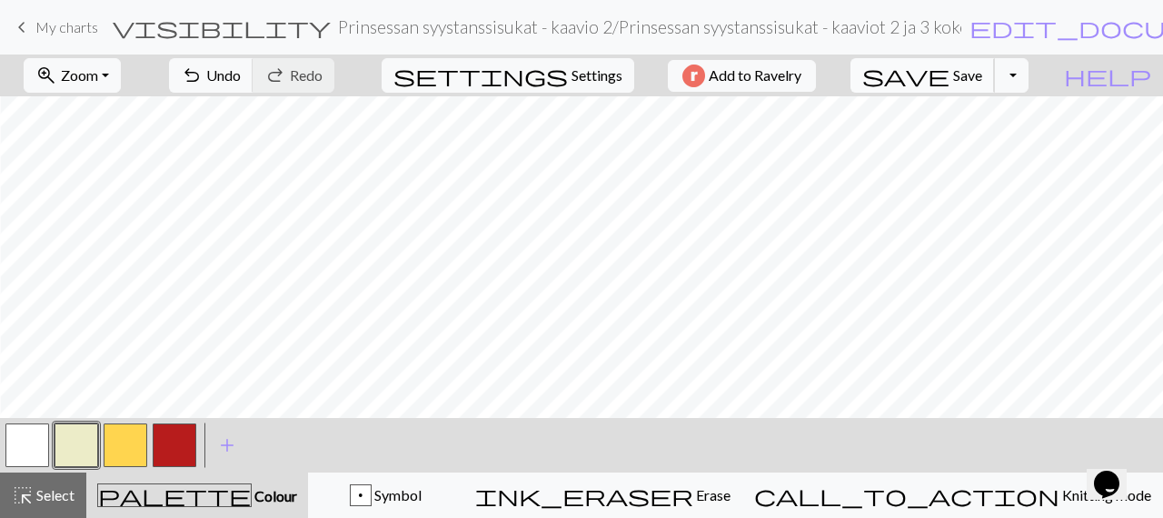
click at [982, 68] on span "Save" at bounding box center [967, 74] width 29 height 17
click at [463, 509] on button "p Symbol" at bounding box center [385, 495] width 155 height 45
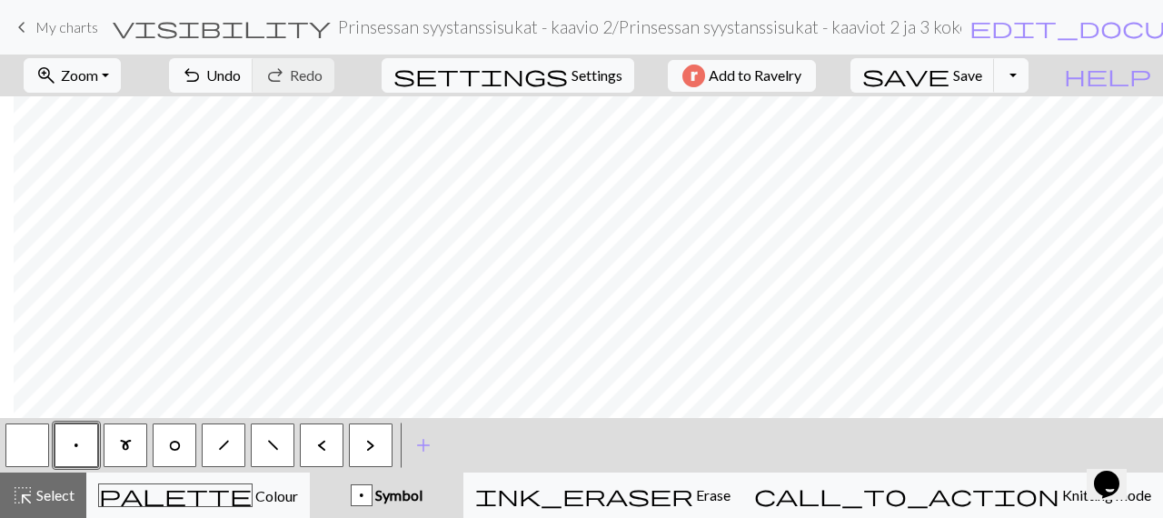
scroll to position [0, 84]
click at [213, 443] on button "h" at bounding box center [224, 445] width 44 height 44
click at [184, 445] on button "O" at bounding box center [175, 445] width 44 height 44
drag, startPoint x: 267, startPoint y: 446, endPoint x: 293, endPoint y: 435, distance: 27.7
click at [278, 443] on button "f" at bounding box center [273, 445] width 44 height 44
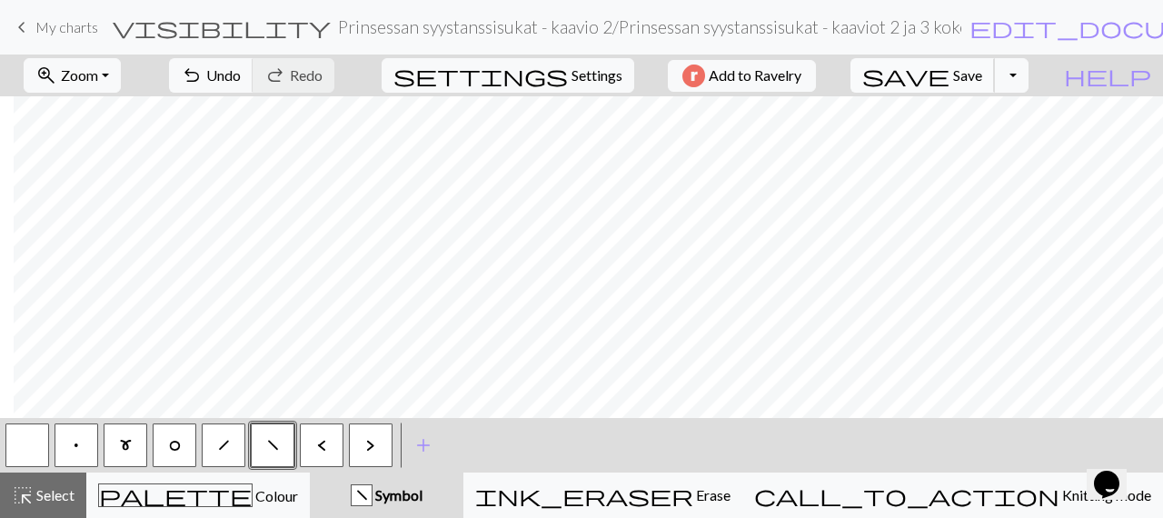
click at [982, 68] on span "Save" at bounding box center [967, 74] width 29 height 17
click at [950, 75] on span "save" at bounding box center [905, 75] width 87 height 25
click at [75, 29] on div "Chart saved" at bounding box center [581, 36] width 1163 height 72
click at [56, 25] on span "My charts" at bounding box center [66, 26] width 63 height 17
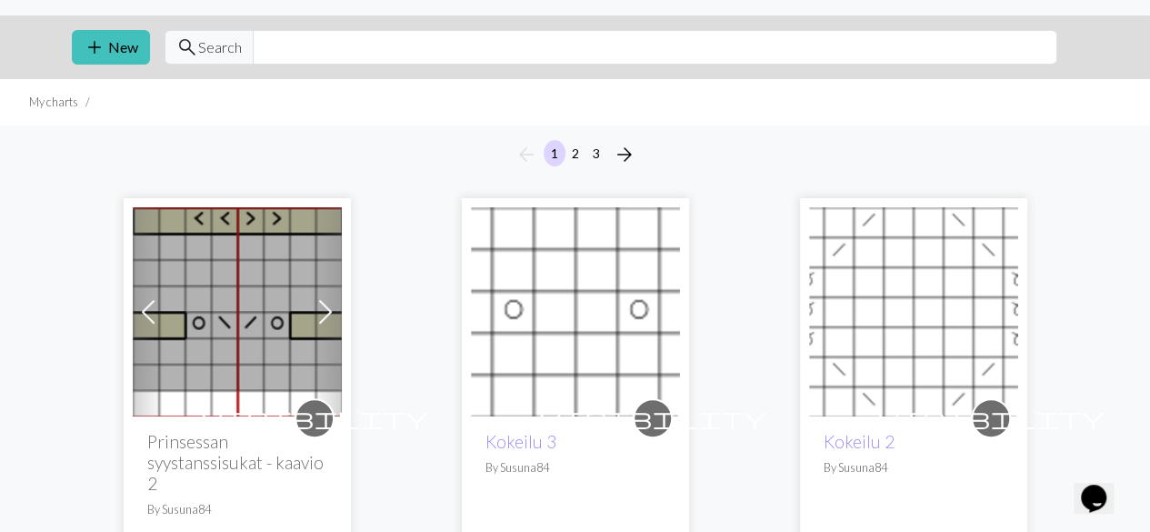
scroll to position [273, 0]
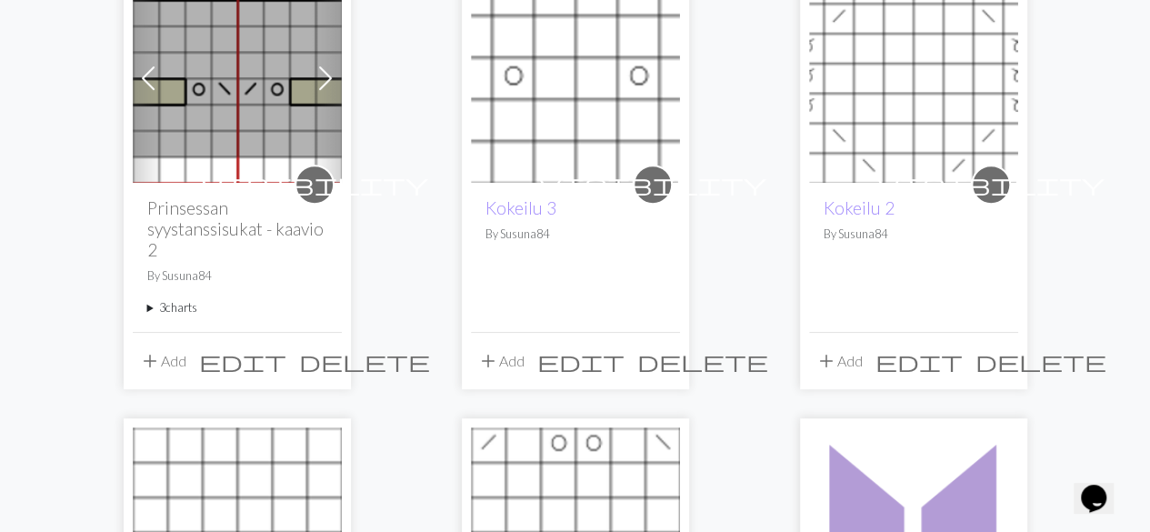
click at [316, 70] on span at bounding box center [325, 78] width 29 height 29
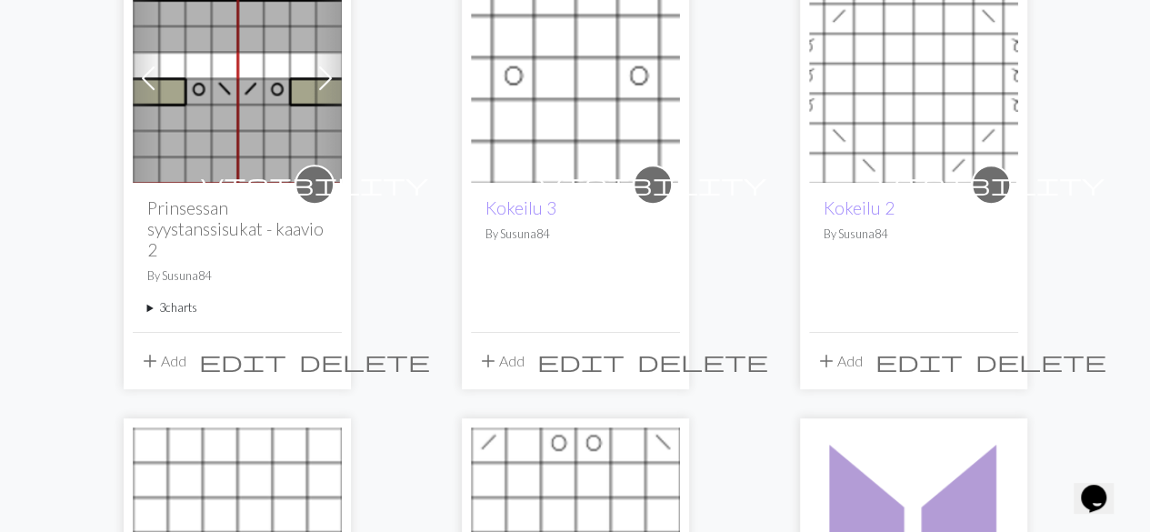
click at [324, 75] on span at bounding box center [325, 78] width 29 height 29
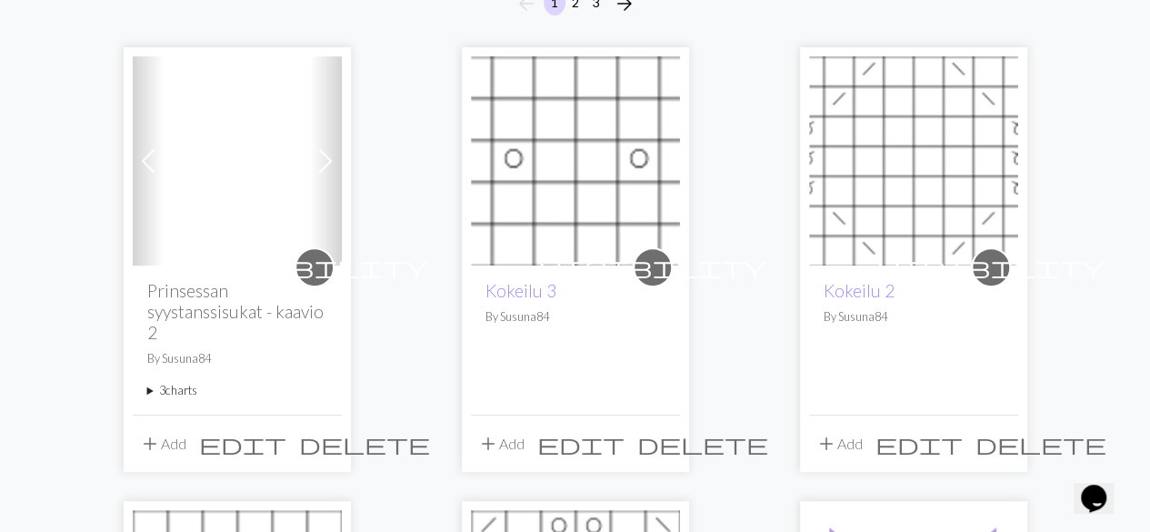
scroll to position [91, 0]
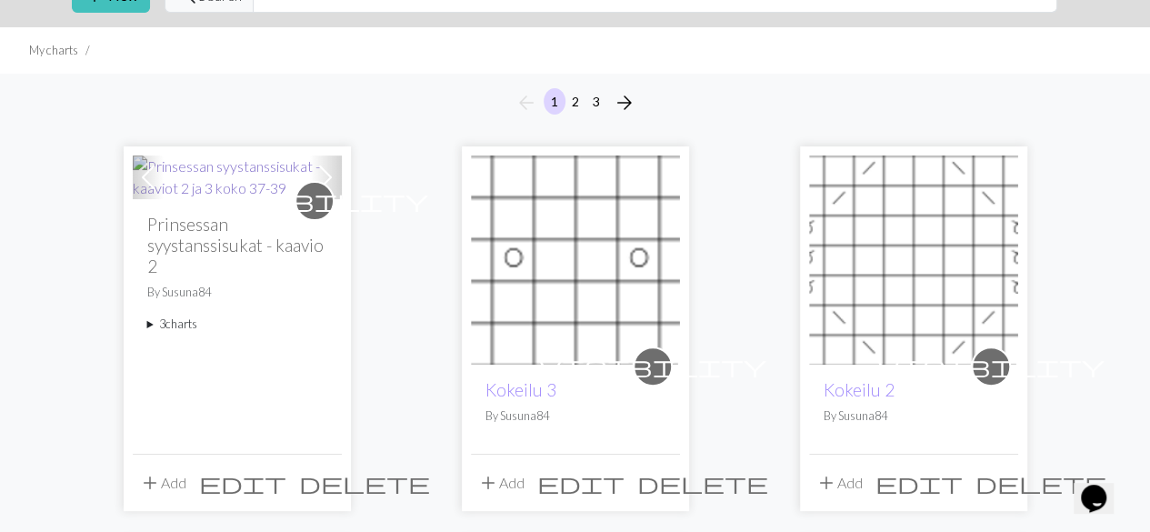
click at [207, 174] on img at bounding box center [237, 177] width 209 height 44
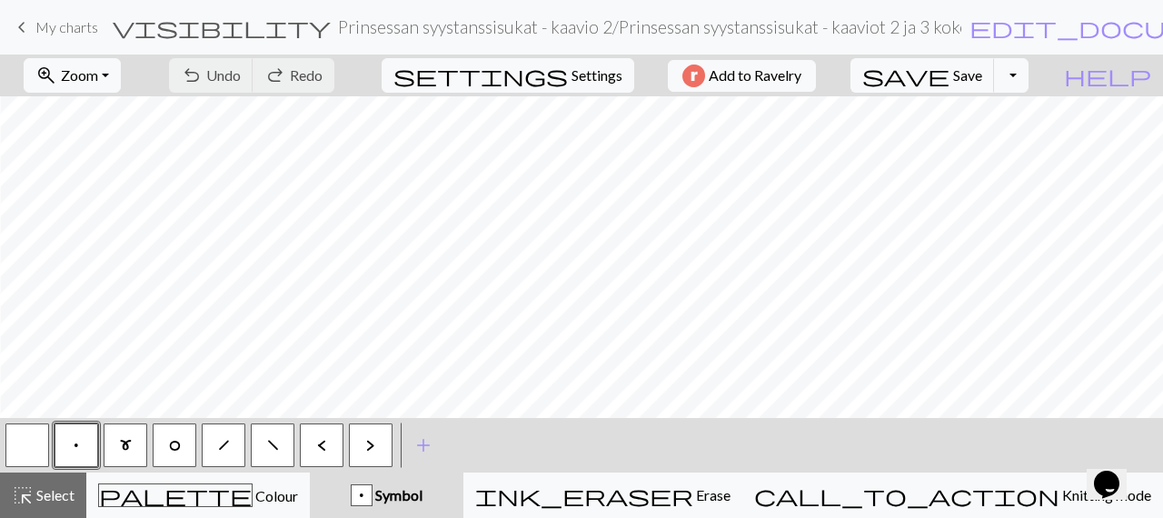
scroll to position [0, 84]
drag, startPoint x: 61, startPoint y: 498, endPoint x: 176, endPoint y: 458, distance: 122.1
click at [80, 490] on button "highlight_alt Select Select" at bounding box center [43, 495] width 86 height 45
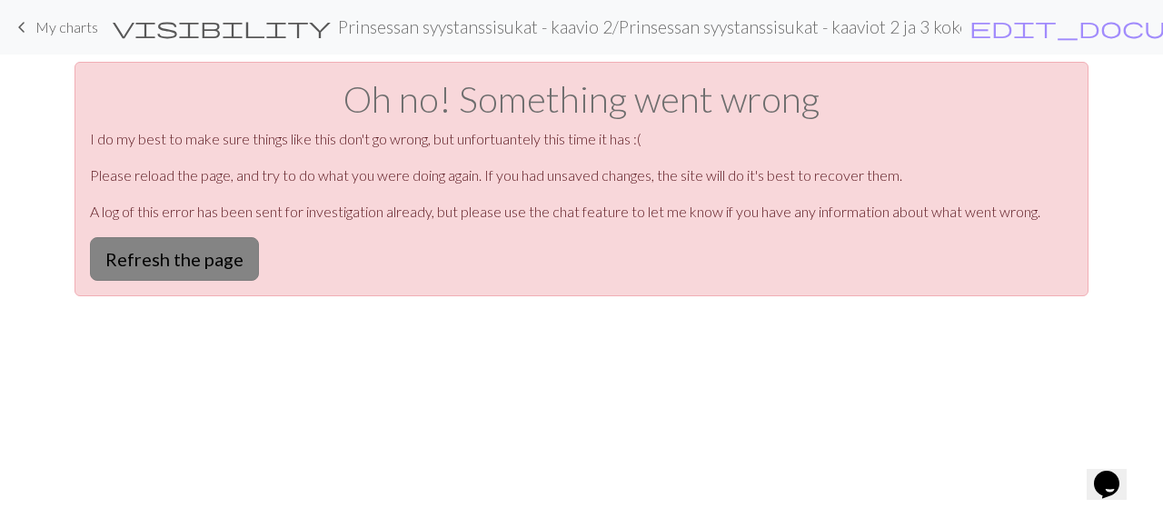
click at [194, 263] on button "Refresh the page" at bounding box center [174, 259] width 169 height 44
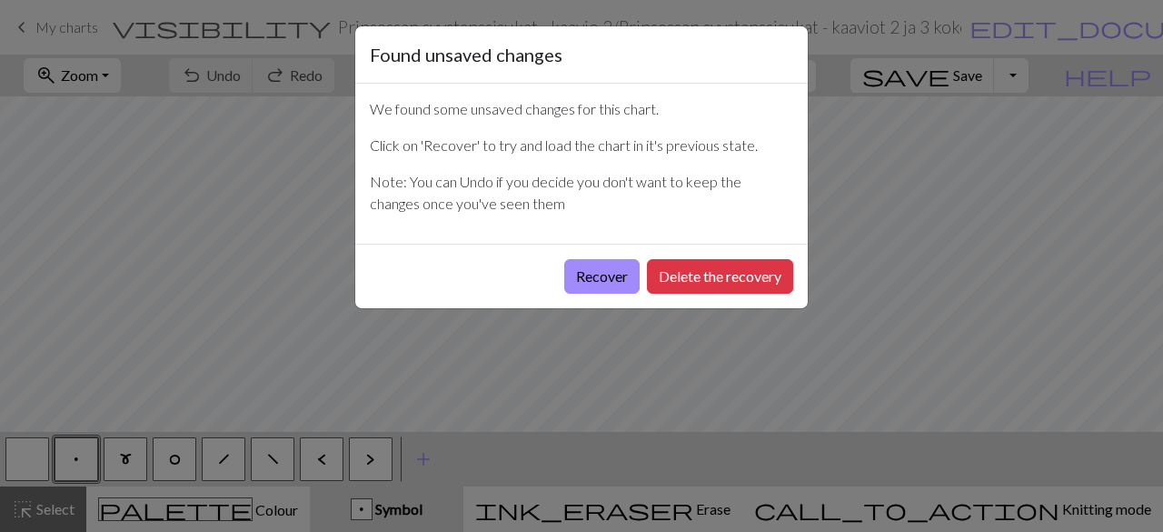
drag, startPoint x: 603, startPoint y: 266, endPoint x: 658, endPoint y: 429, distance: 171.6
click at [603, 266] on button "Recover" at bounding box center [601, 276] width 75 height 35
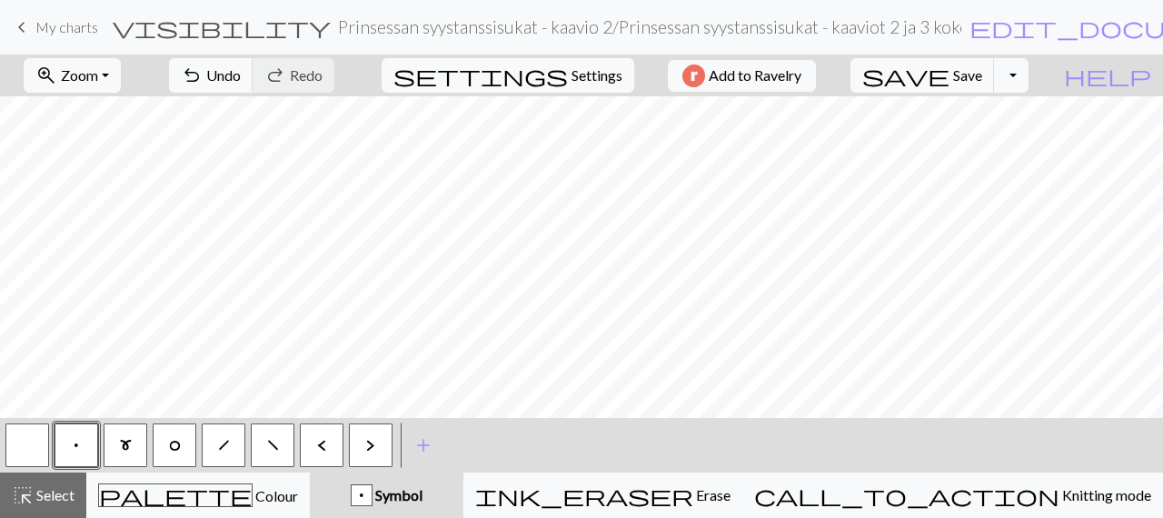
click at [85, 446] on button "p" at bounding box center [77, 445] width 44 height 44
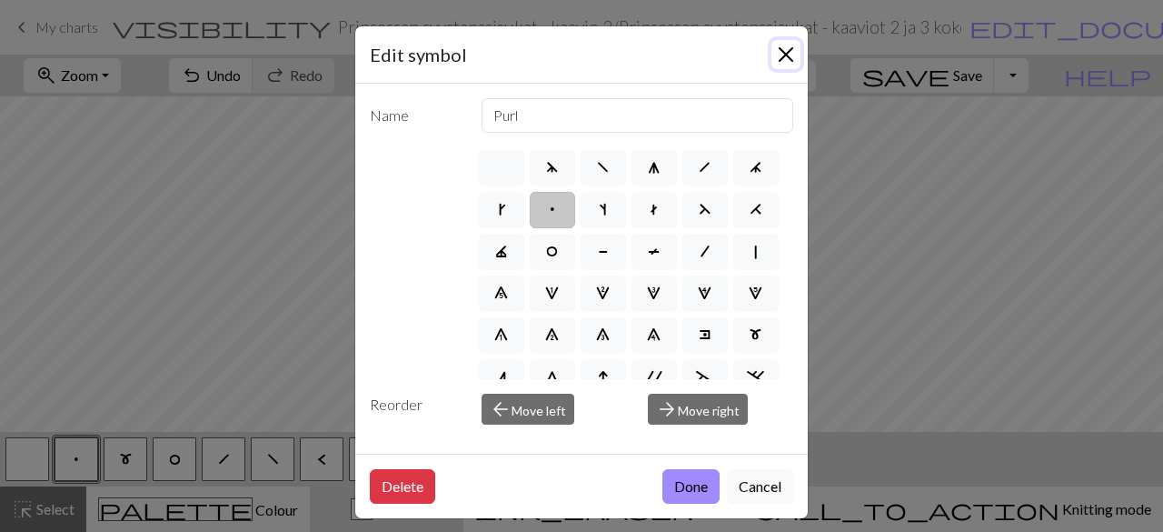
click at [782, 53] on button "Close" at bounding box center [786, 54] width 29 height 29
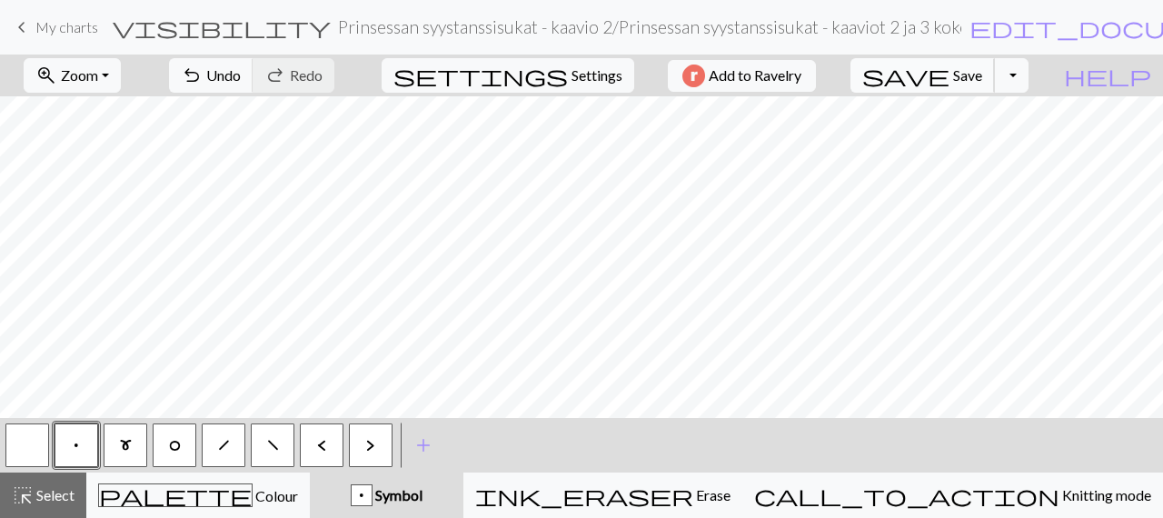
click at [982, 83] on span "Save" at bounding box center [967, 74] width 29 height 17
click at [994, 65] on button "save Save Save" at bounding box center [923, 75] width 144 height 35
click at [1029, 78] on button "Toggle Dropdown" at bounding box center [1011, 75] width 35 height 35
click at [982, 75] on span "Save" at bounding box center [967, 74] width 29 height 17
click at [1029, 71] on button "Toggle Dropdown" at bounding box center [1011, 75] width 35 height 35
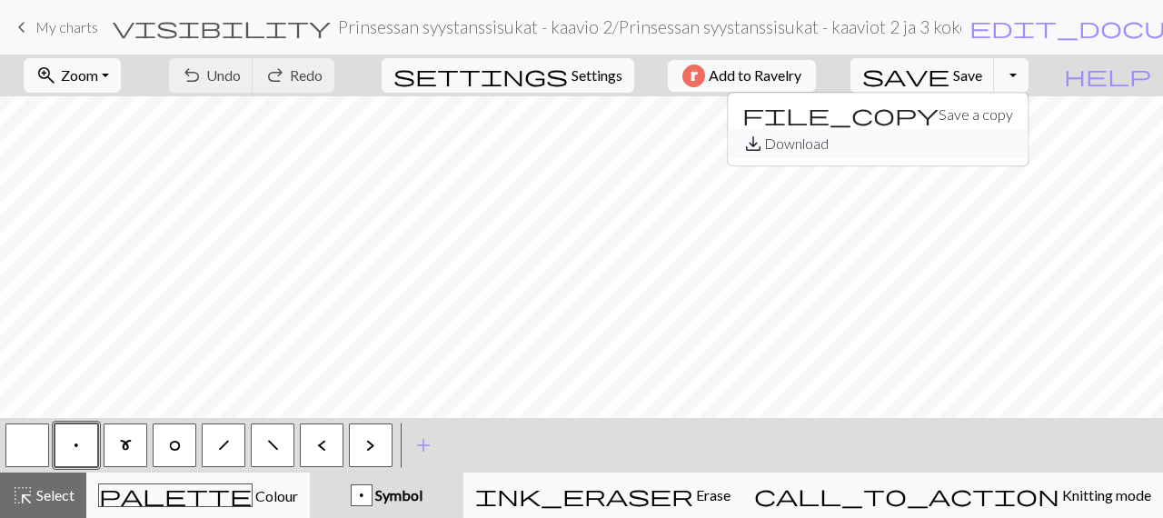
click at [989, 141] on button "save_alt Download" at bounding box center [878, 143] width 300 height 29
click at [1029, 76] on button "Toggle Dropdown" at bounding box center [1011, 75] width 35 height 35
click at [1015, 139] on button "save_alt Download" at bounding box center [878, 143] width 300 height 29
click at [1029, 77] on button "Toggle Dropdown" at bounding box center [1011, 75] width 35 height 35
click at [1014, 154] on button "save_alt Download" at bounding box center [878, 143] width 300 height 29
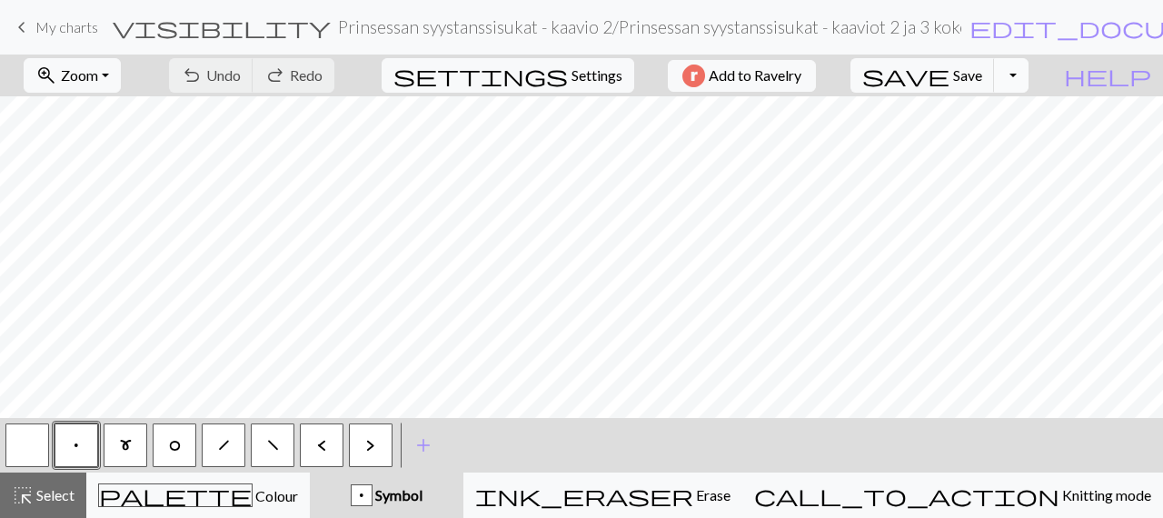
click at [1029, 75] on button "Toggle Dropdown" at bounding box center [1011, 75] width 35 height 35
click at [1000, 142] on button "save_alt Download" at bounding box center [878, 143] width 300 height 29
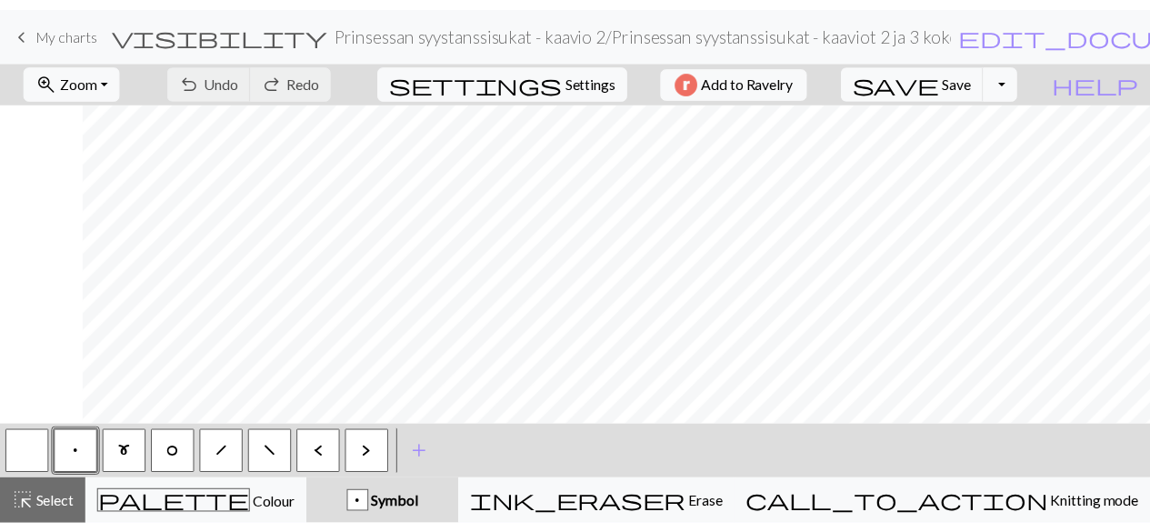
scroll to position [0, 84]
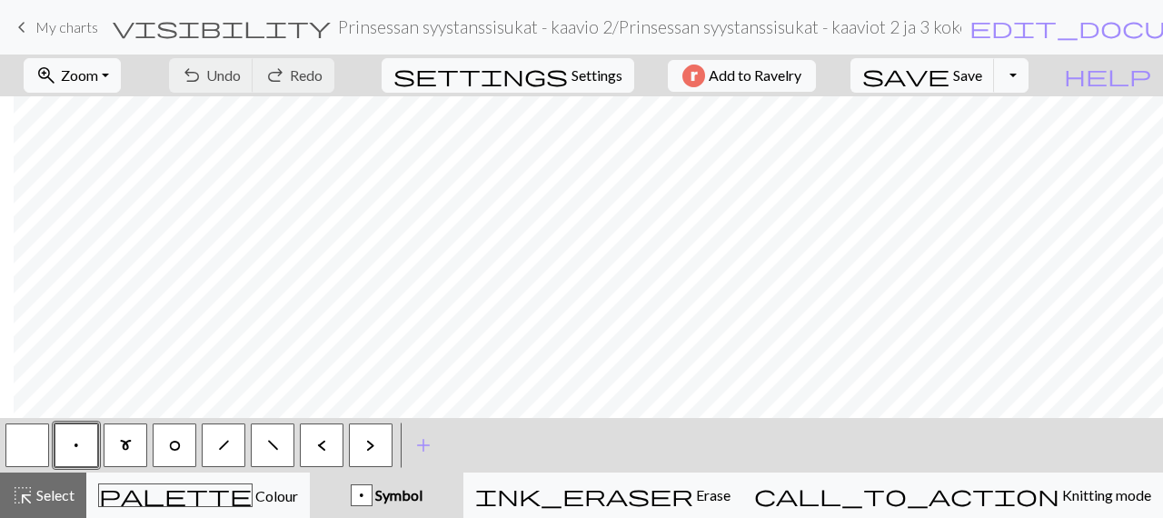
click at [69, 28] on span "My charts" at bounding box center [66, 26] width 63 height 17
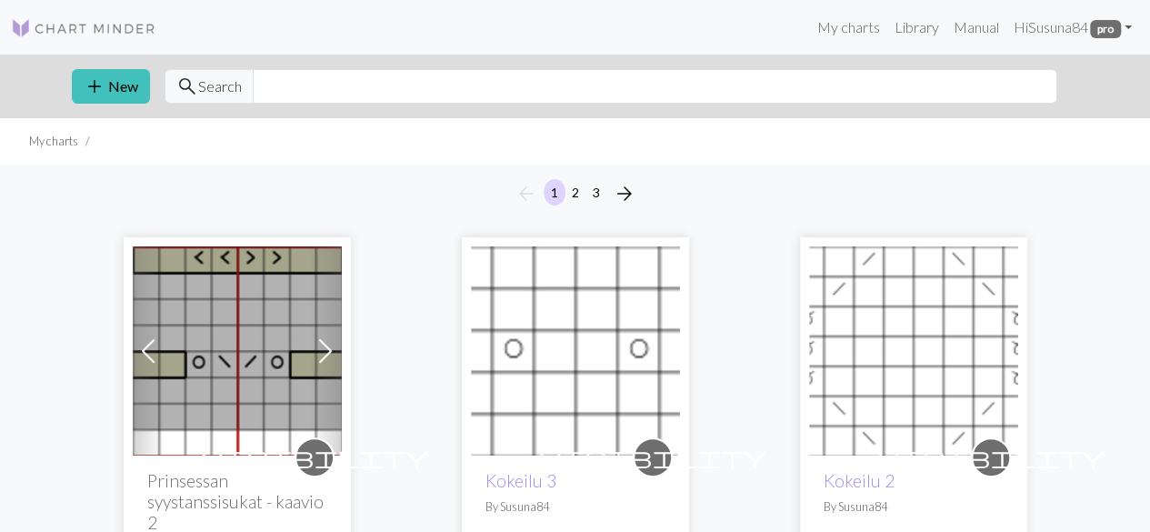
click at [324, 343] on span at bounding box center [325, 350] width 29 height 29
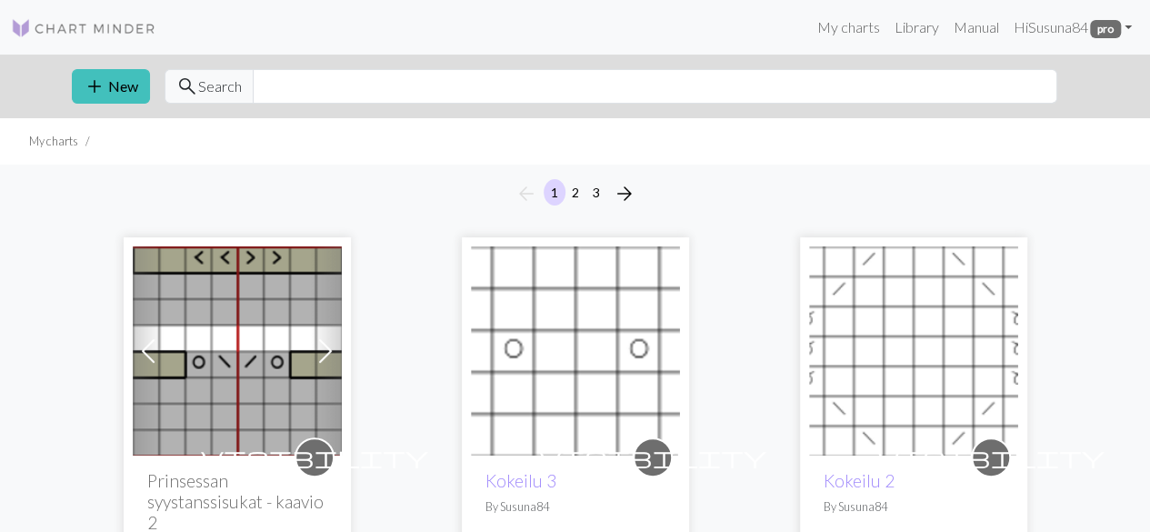
click at [324, 343] on span at bounding box center [325, 350] width 29 height 29
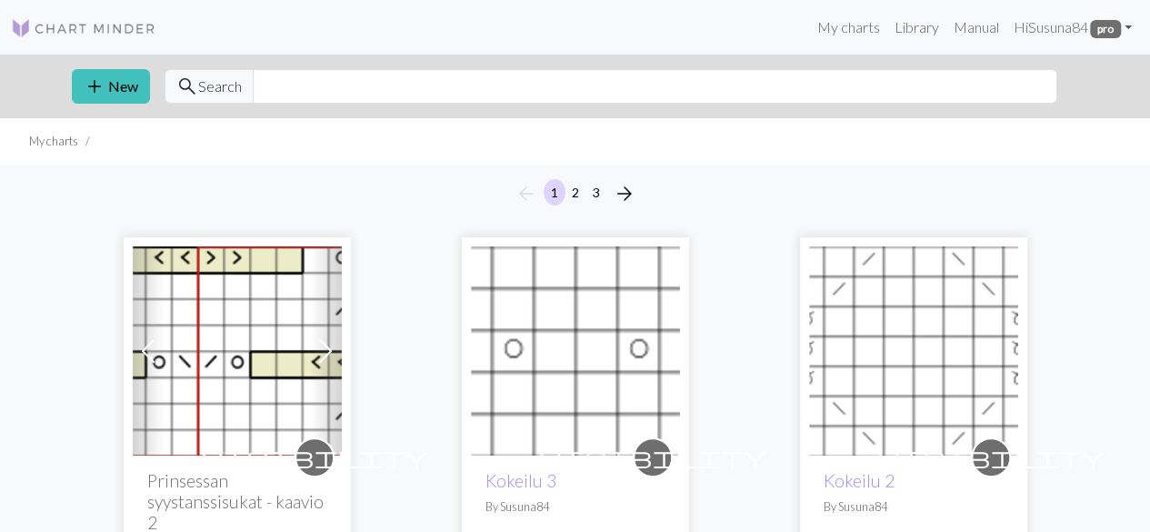
click at [324, 343] on span at bounding box center [325, 350] width 29 height 29
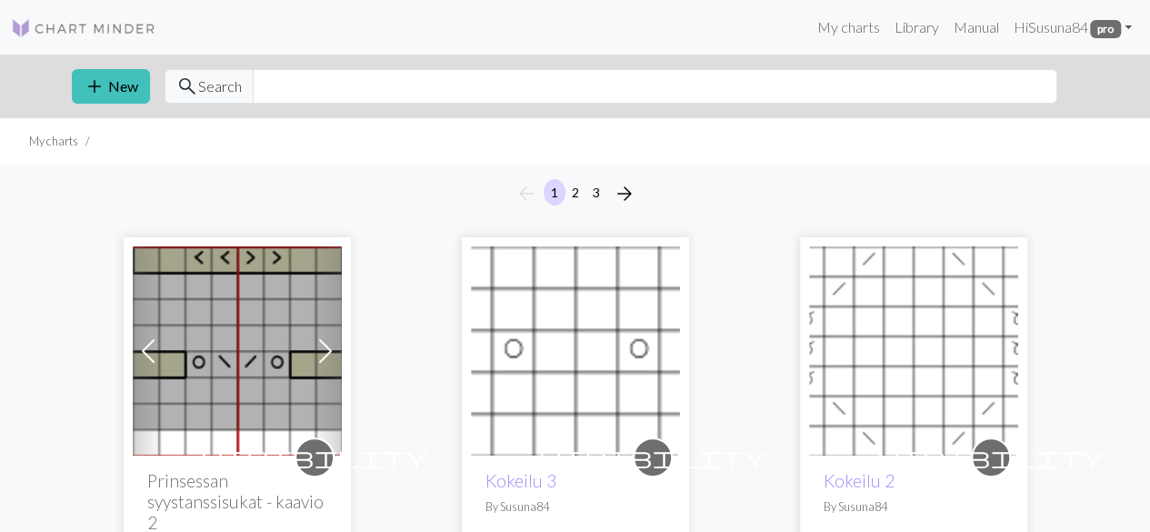
scroll to position [91, 0]
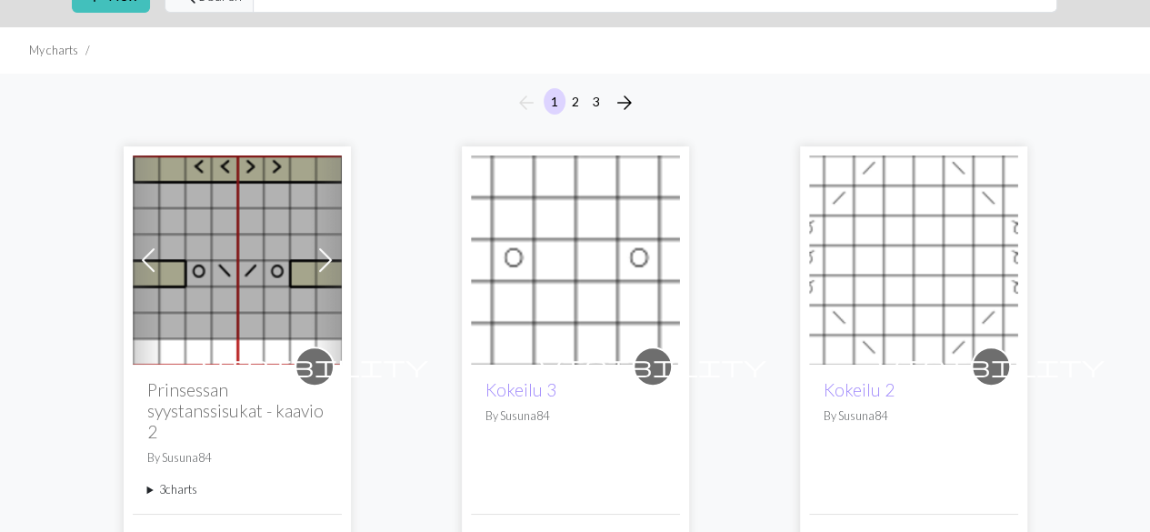
click at [244, 196] on img at bounding box center [237, 259] width 209 height 209
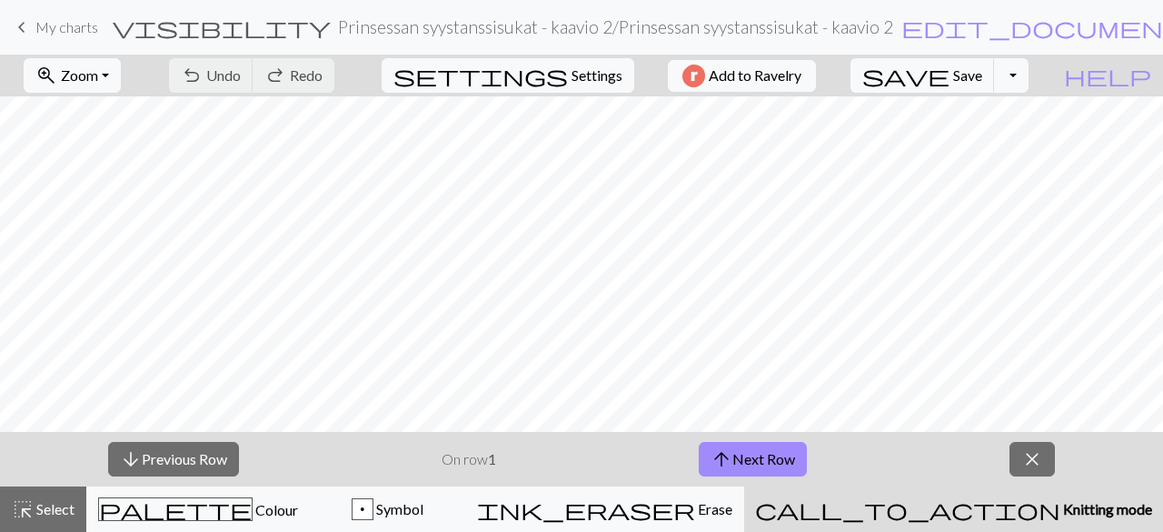
click at [45, 25] on span "My charts" at bounding box center [66, 26] width 63 height 17
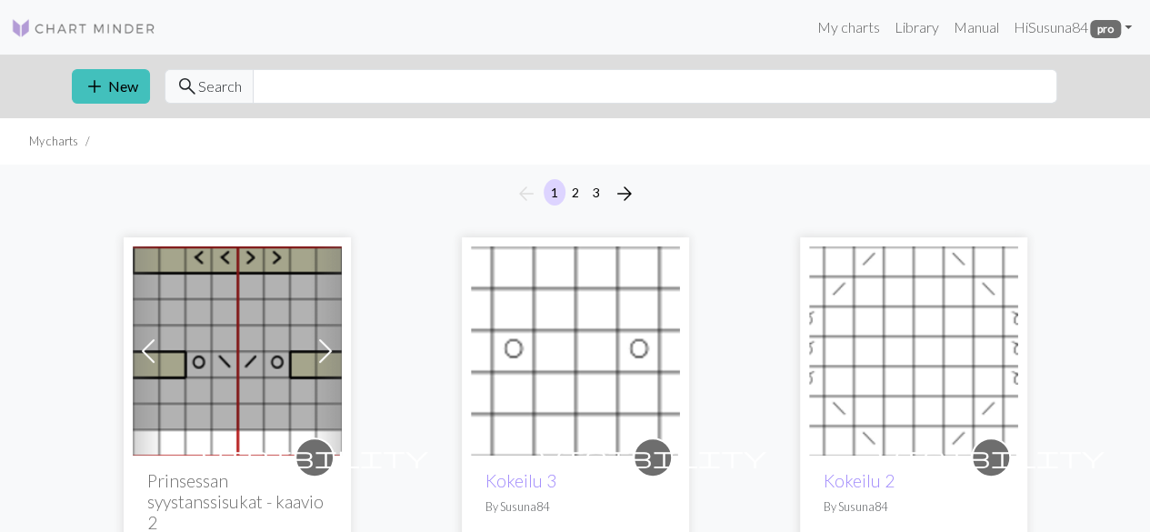
click at [317, 345] on span at bounding box center [325, 350] width 29 height 29
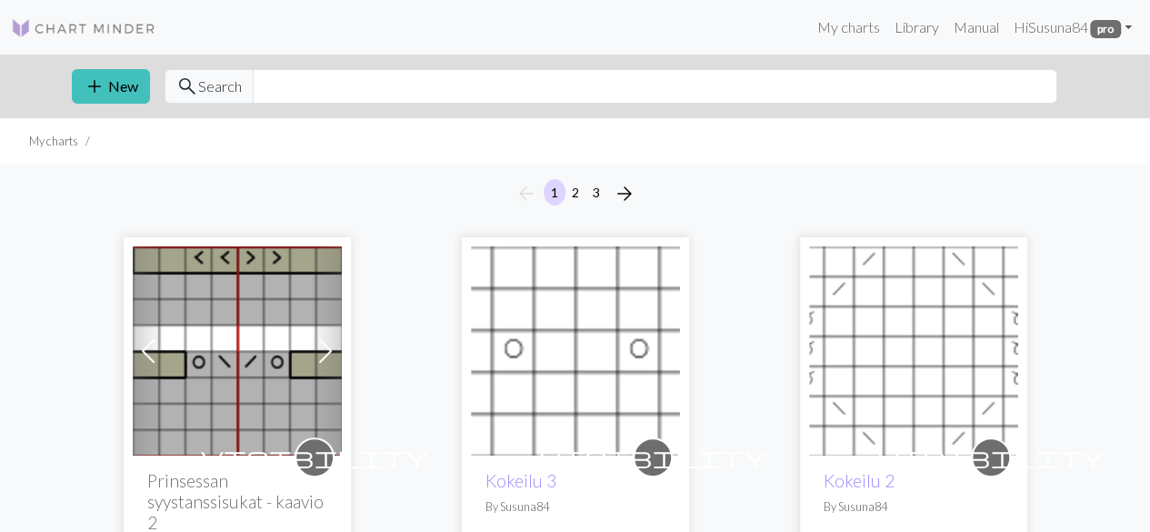
click at [317, 345] on span at bounding box center [325, 350] width 29 height 29
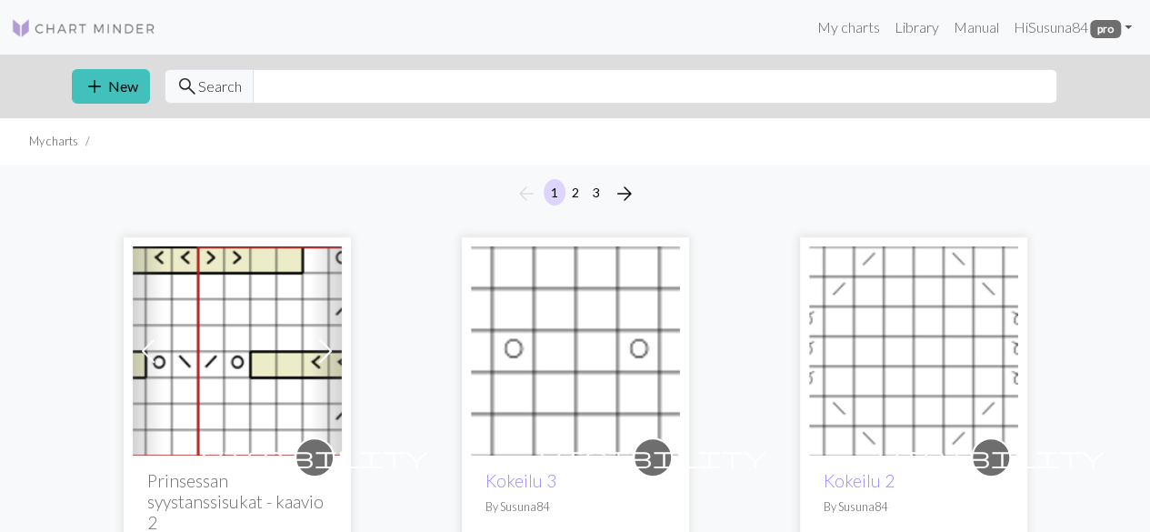
click at [317, 345] on span at bounding box center [325, 350] width 29 height 29
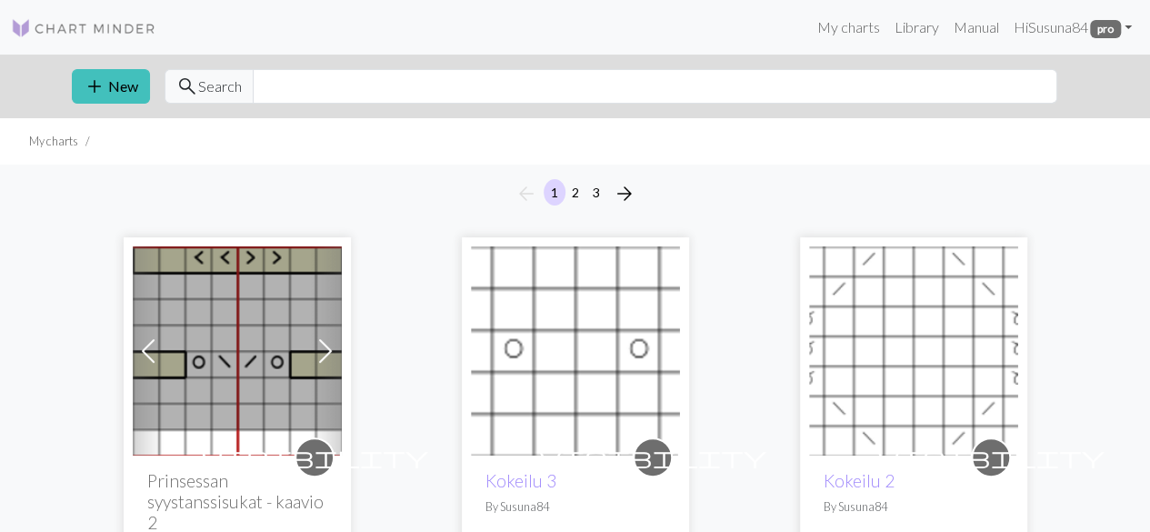
click at [317, 345] on span at bounding box center [325, 350] width 29 height 29
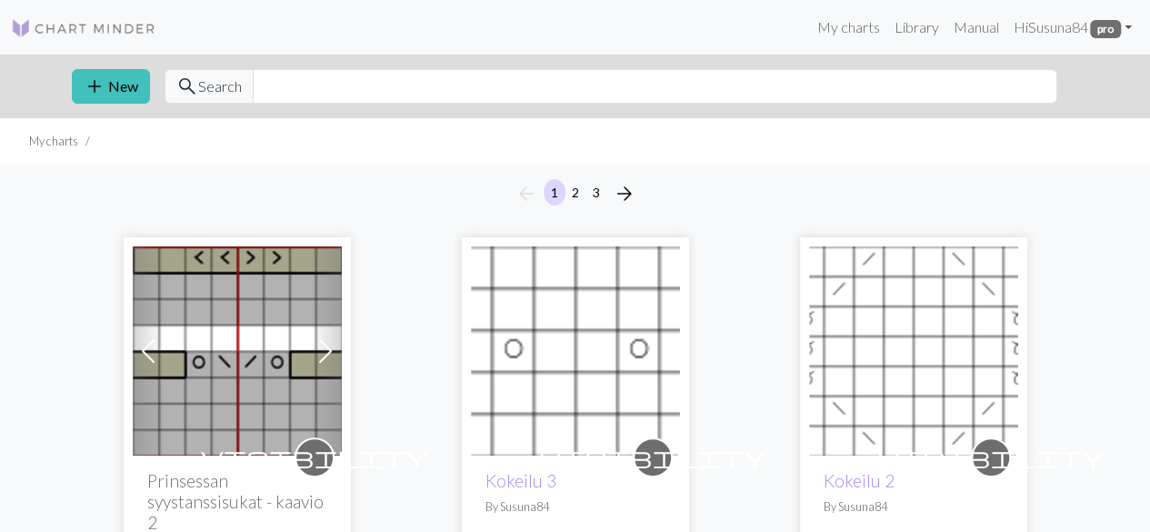
click at [317, 345] on span at bounding box center [325, 350] width 29 height 29
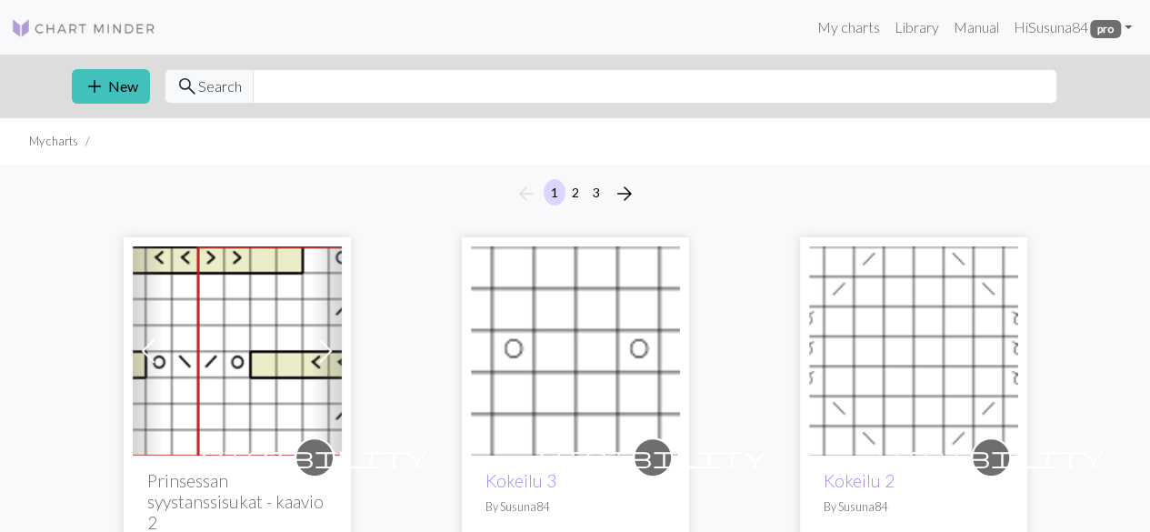
click at [317, 345] on span at bounding box center [325, 350] width 29 height 29
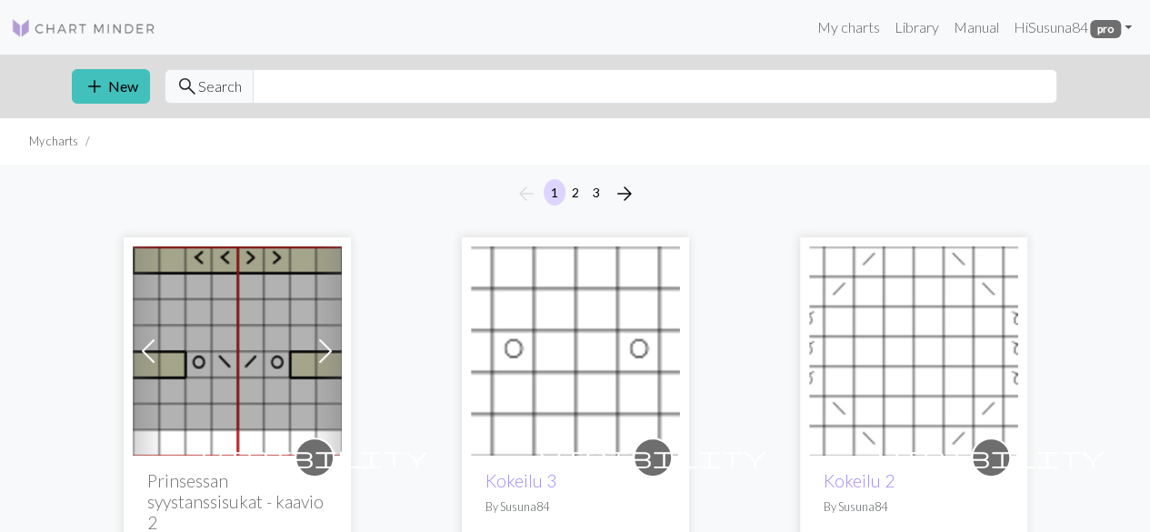
click at [317, 345] on span at bounding box center [325, 350] width 29 height 29
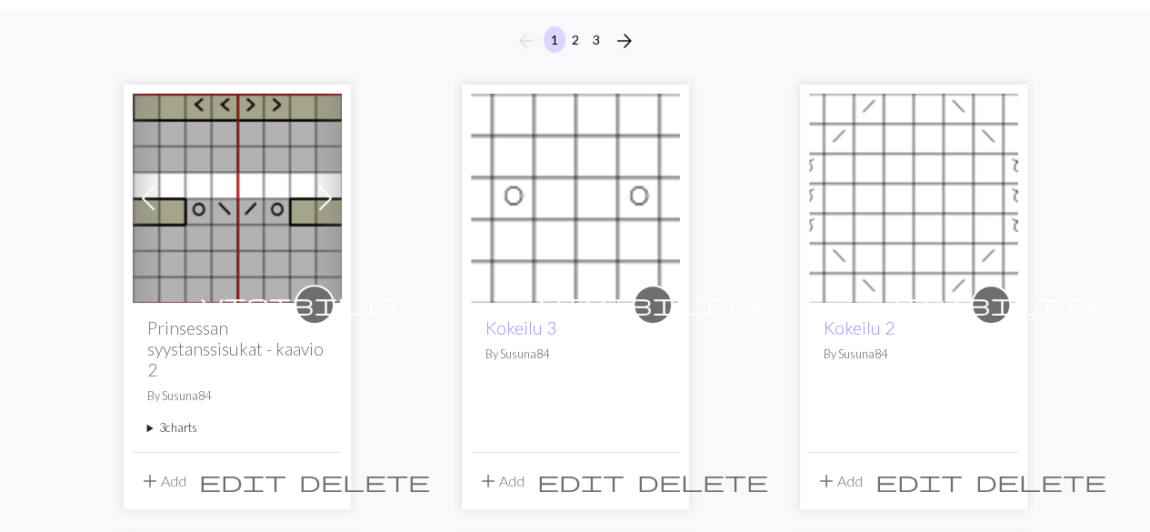
scroll to position [182, 0]
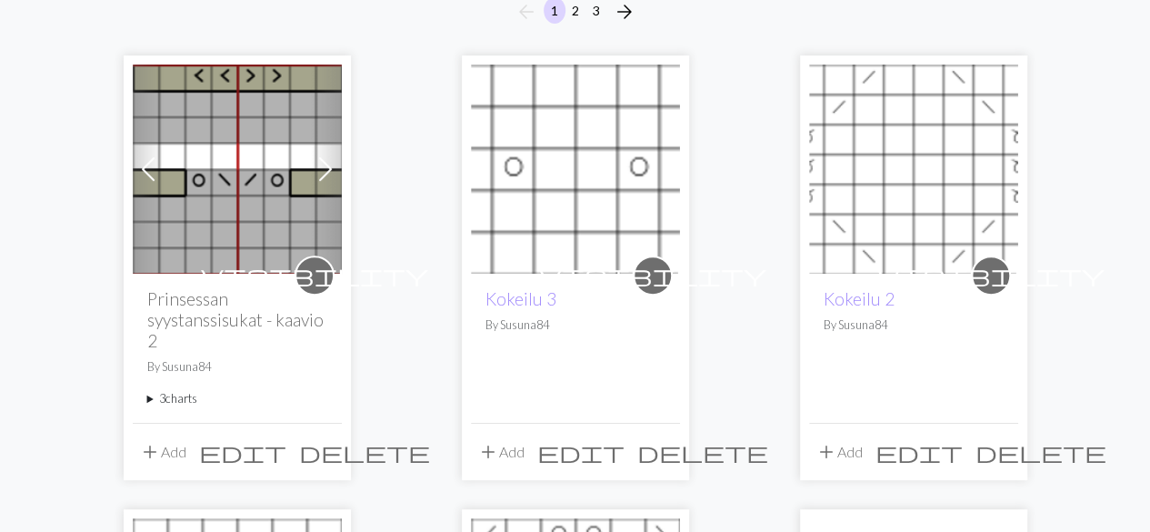
click at [182, 395] on summary "3 charts" at bounding box center [237, 398] width 180 height 17
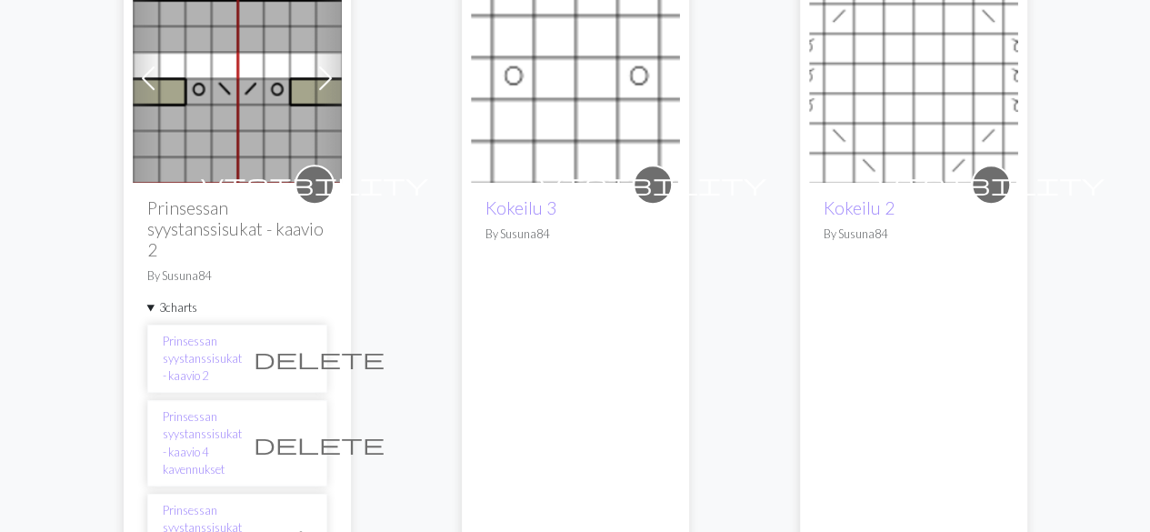
scroll to position [454, 0]
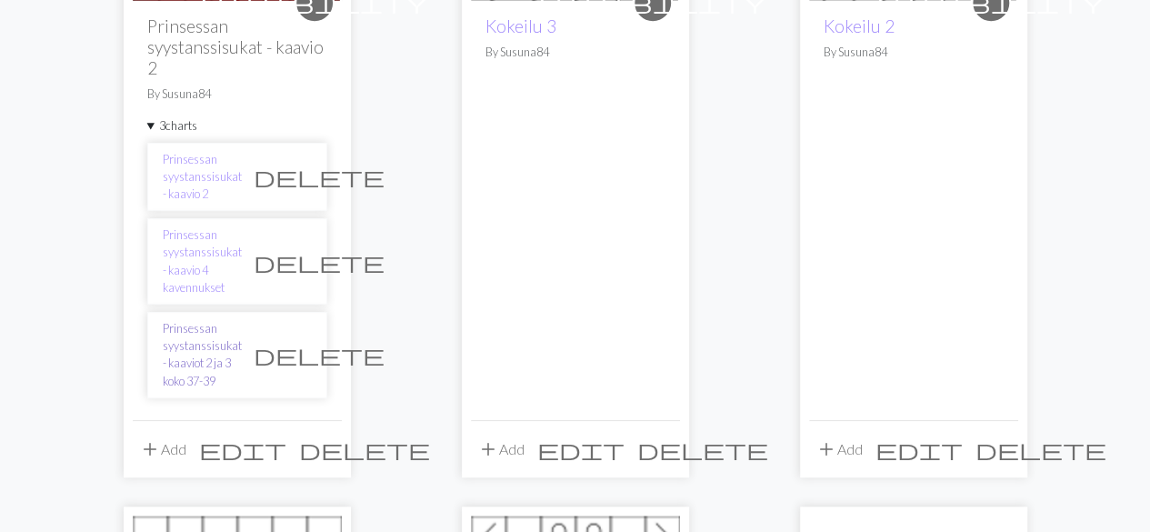
click at [213, 335] on link "Prinsessan syystanssisukat - kaaviot 2 ja 3 koko 37-39" at bounding box center [202, 355] width 79 height 70
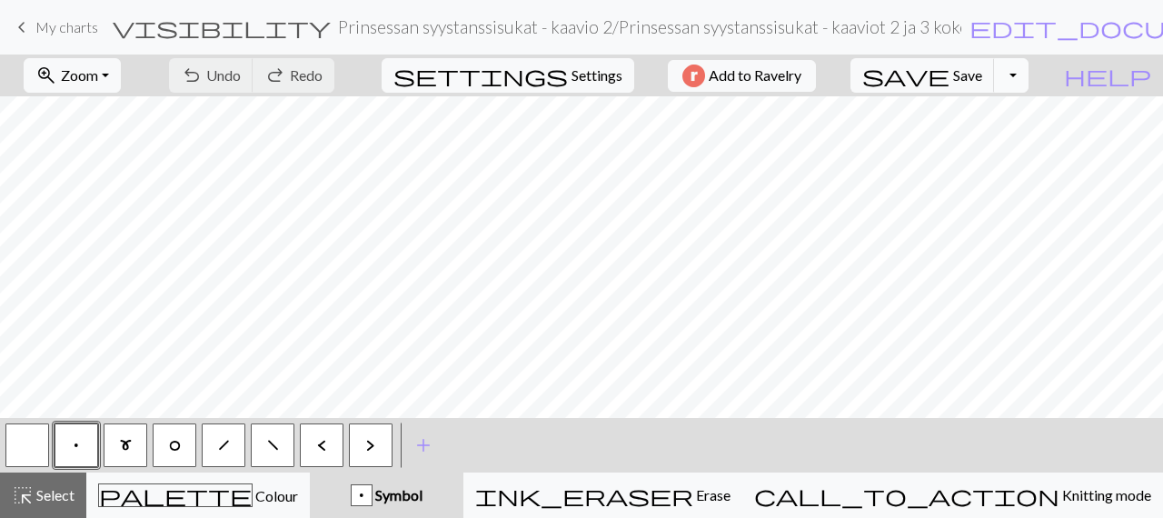
click at [1029, 81] on button "Toggle Dropdown" at bounding box center [1011, 75] width 35 height 35
click at [996, 139] on button "save_alt Download" at bounding box center [878, 143] width 300 height 29
click at [1029, 68] on button "Toggle Dropdown" at bounding box center [1011, 75] width 35 height 35
click at [1016, 141] on button "save_alt Download" at bounding box center [878, 143] width 300 height 29
click at [1029, 85] on button "Toggle Dropdown" at bounding box center [1011, 75] width 35 height 35
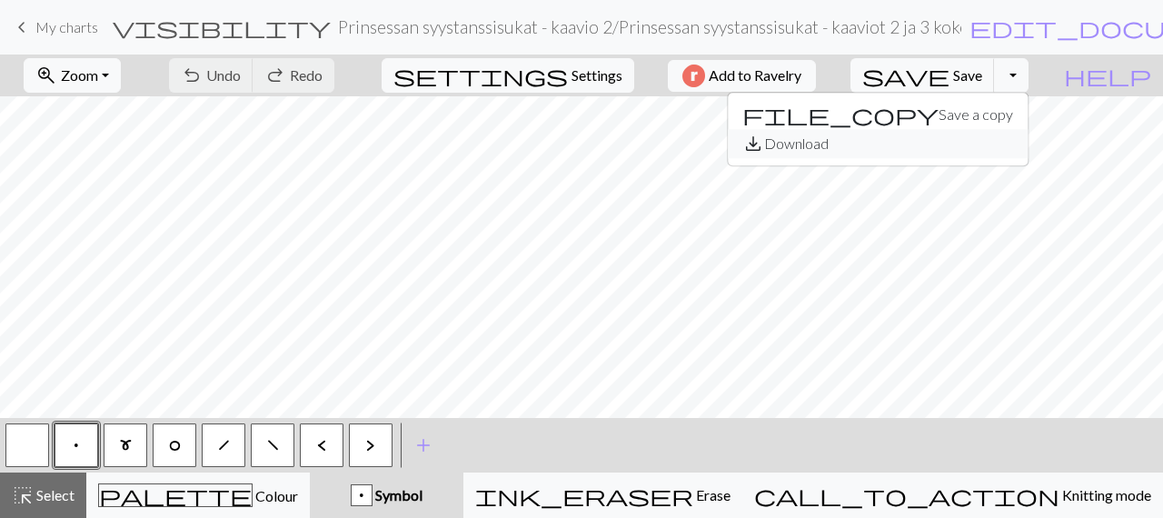
click at [1013, 137] on button "save_alt Download" at bounding box center [878, 143] width 300 height 29
click at [982, 77] on span "Save" at bounding box center [967, 74] width 29 height 17
click at [1029, 73] on button "Toggle Dropdown" at bounding box center [1011, 75] width 35 height 35
click at [1008, 146] on button "save_alt Download" at bounding box center [878, 143] width 300 height 29
click at [801, 78] on span "Add to Ravelry" at bounding box center [755, 76] width 93 height 23
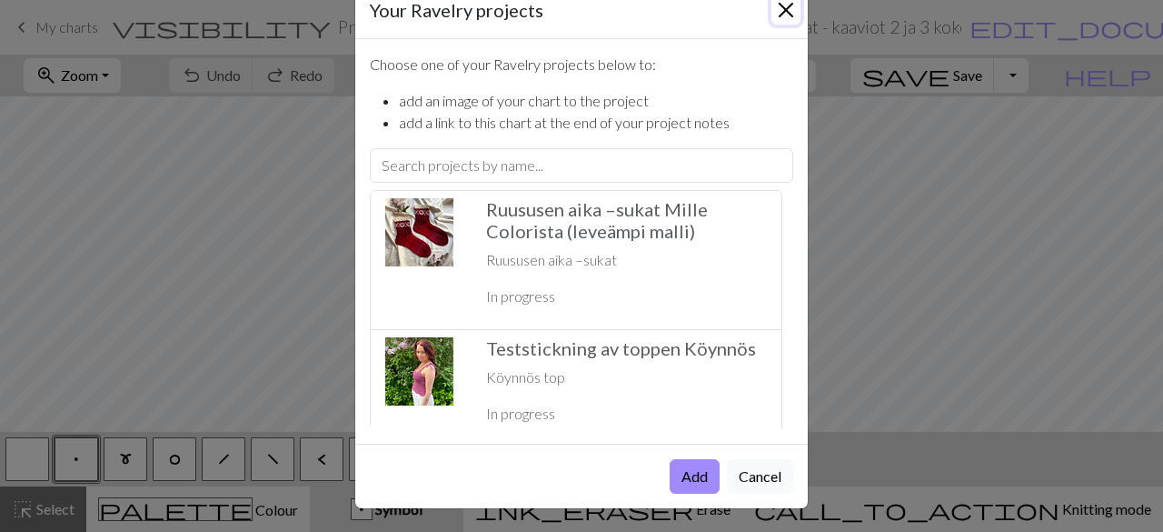
click at [782, 14] on button "Close" at bounding box center [786, 9] width 29 height 29
